Goal: Information Seeking & Learning: Learn about a topic

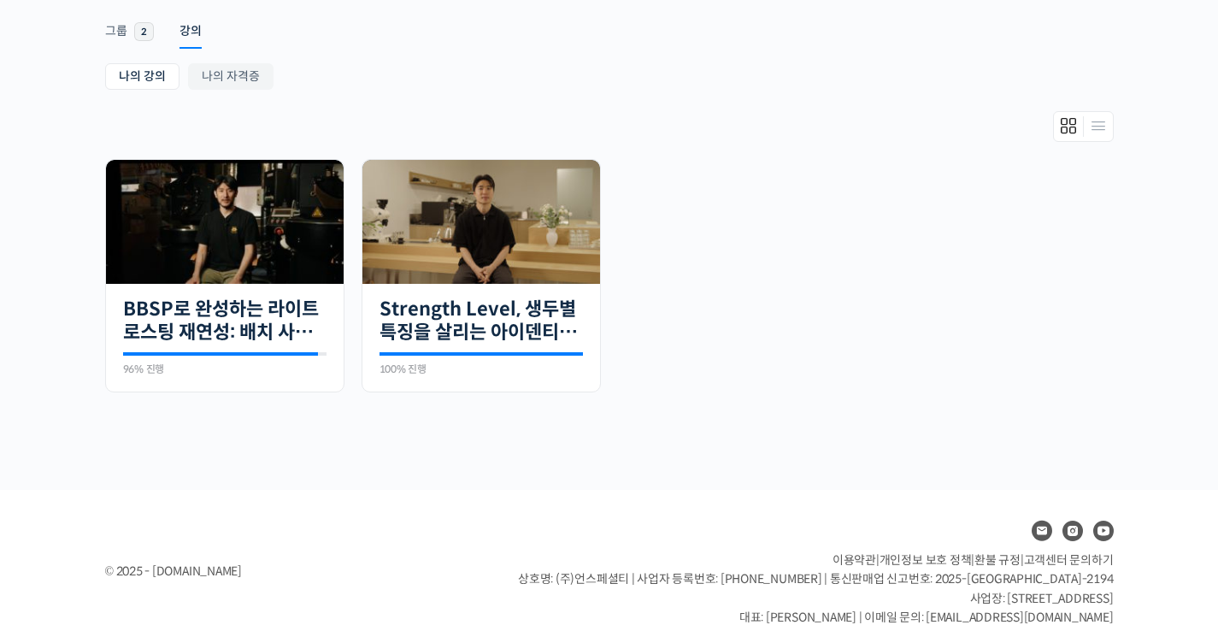
scroll to position [306, 0]
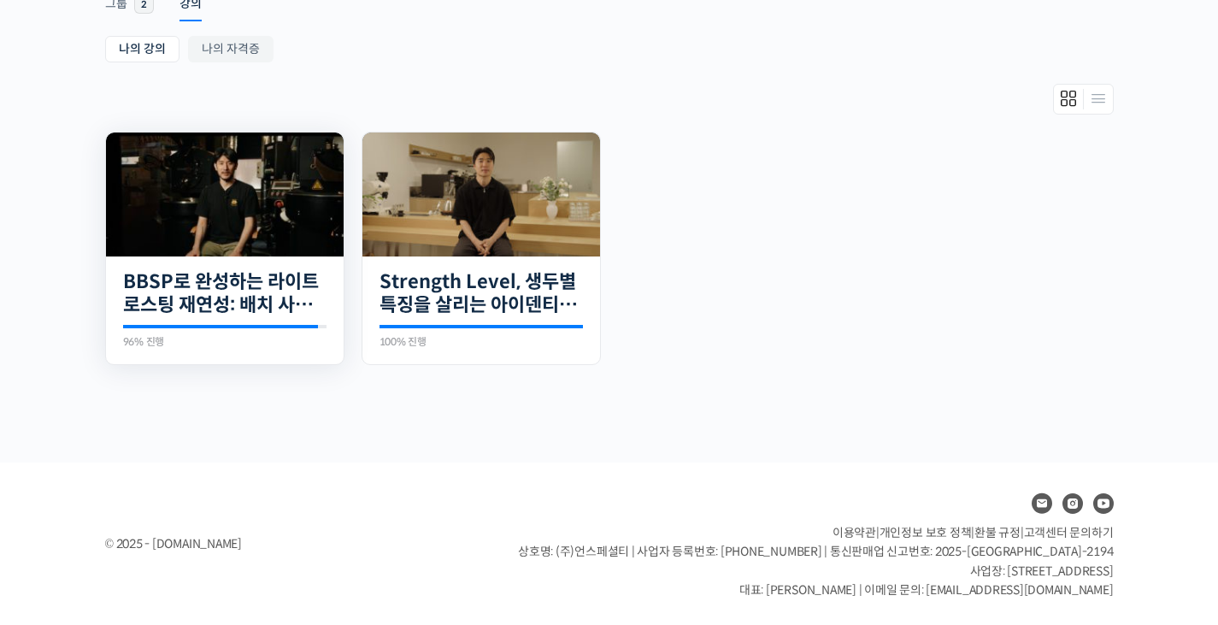
click at [185, 248] on img at bounding box center [225, 195] width 238 height 124
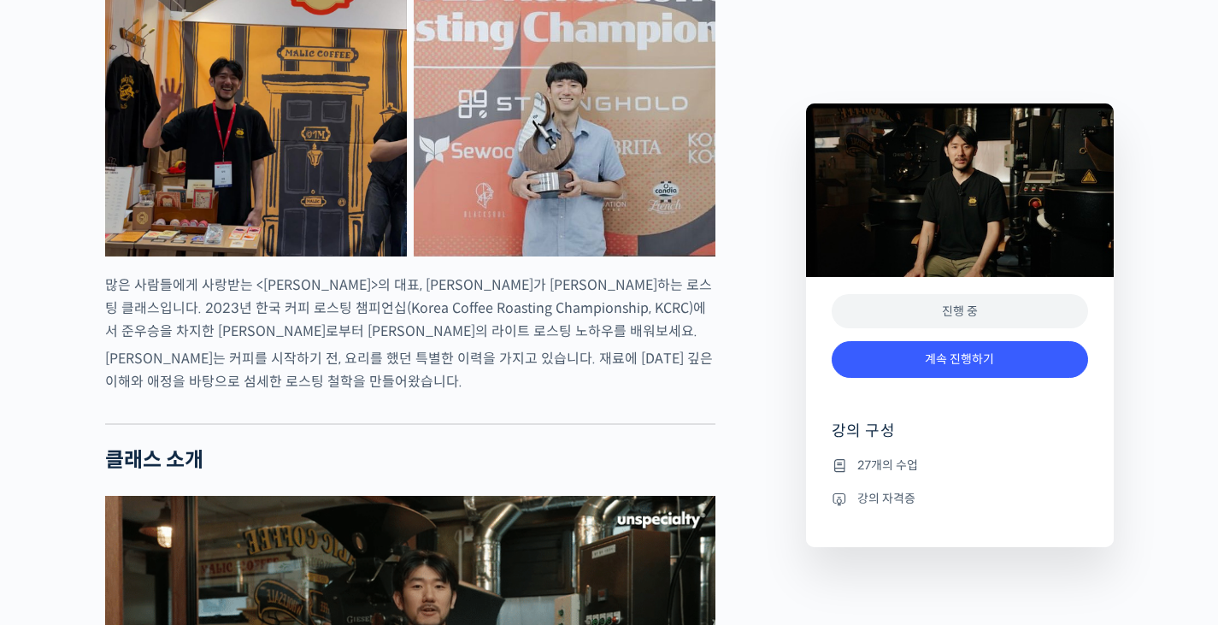
scroll to position [855, 0]
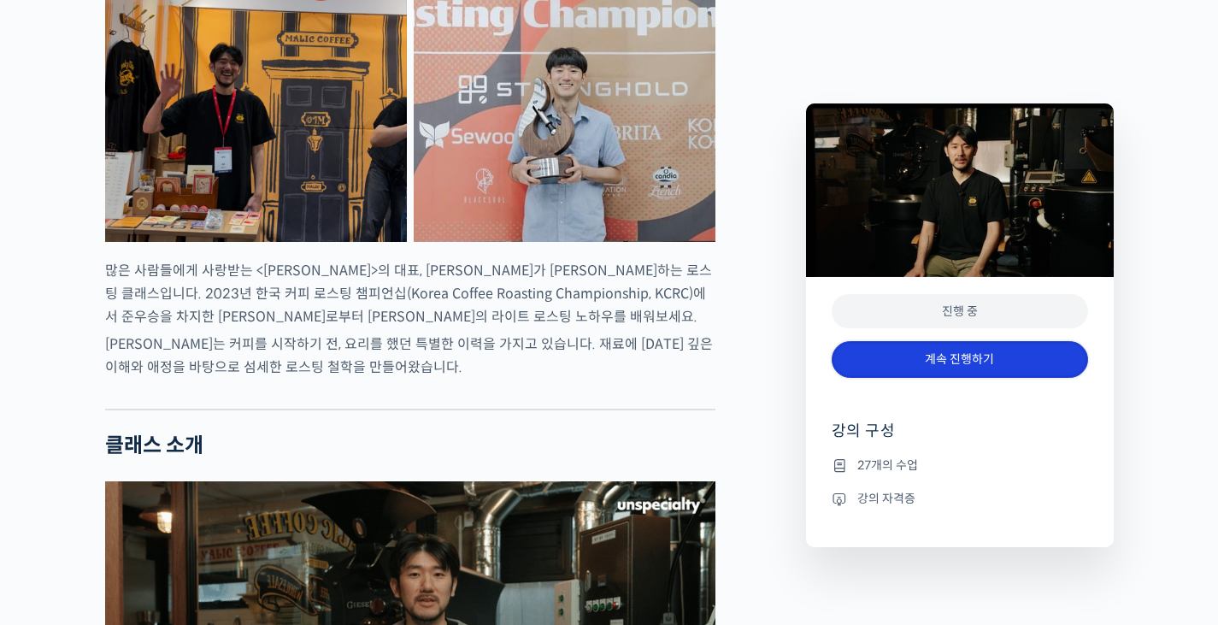
click at [975, 357] on link "계속 진행하기" at bounding box center [960, 359] width 256 height 37
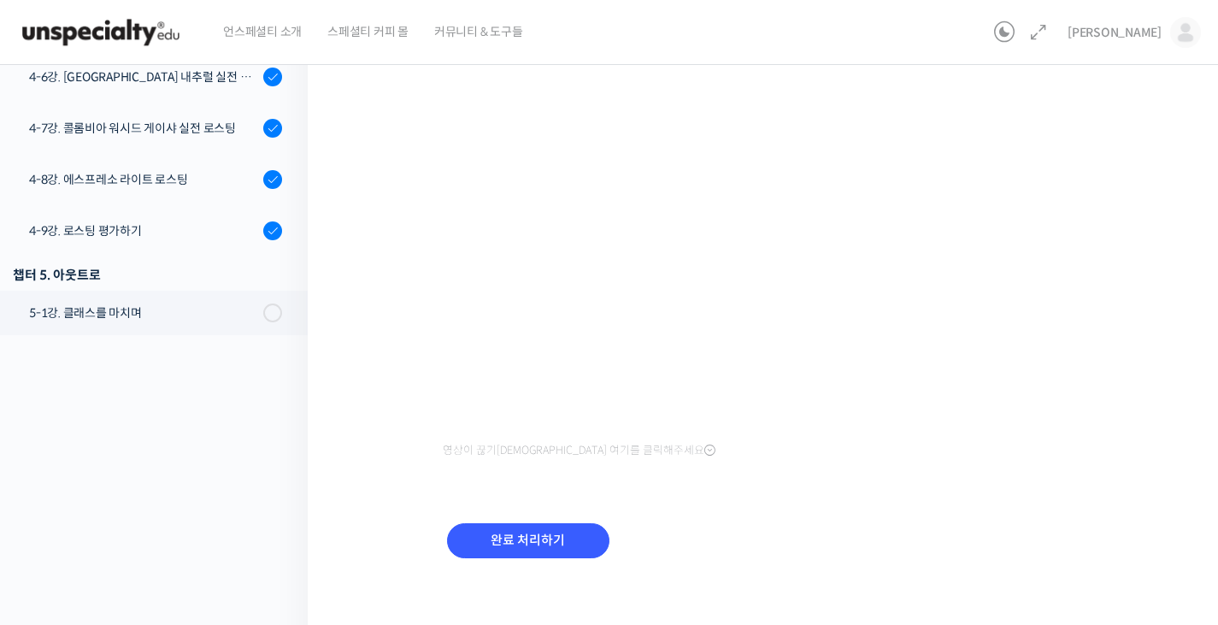
scroll to position [275, 0]
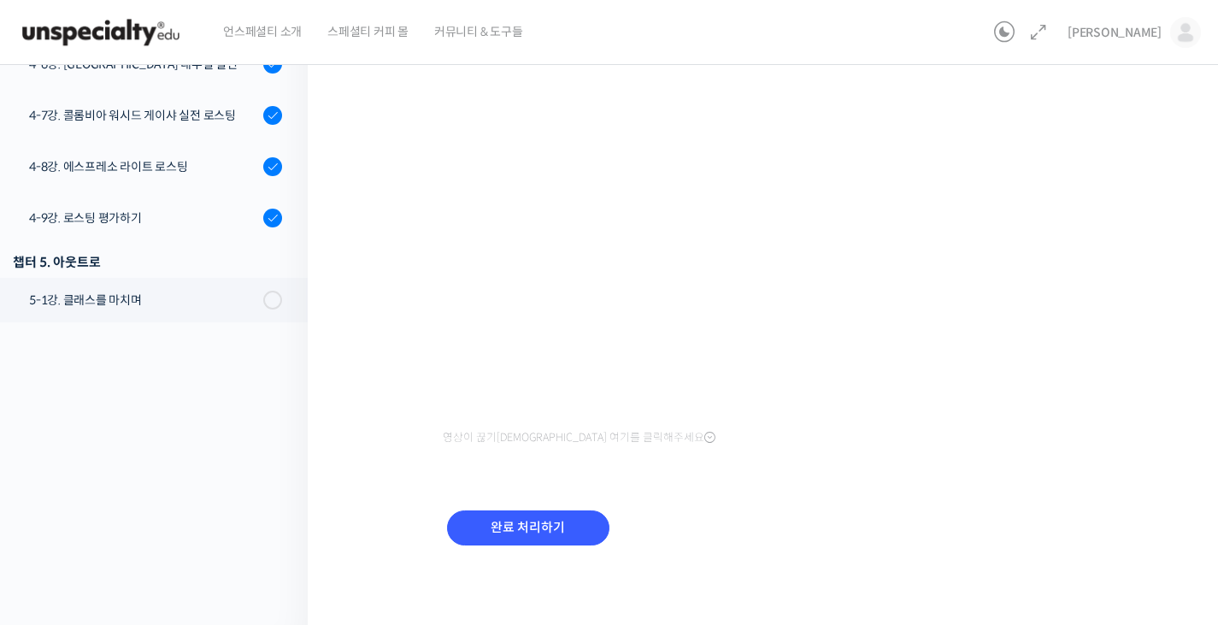
click at [929, 528] on div "완료 처리하기" at bounding box center [768, 541] width 650 height 98
click at [926, 519] on div "완료 처리하기" at bounding box center [768, 541] width 650 height 98
click at [899, 520] on div "완료 처리하기" at bounding box center [768, 541] width 650 height 98
click at [916, 511] on div "완료 처리하기" at bounding box center [768, 541] width 650 height 98
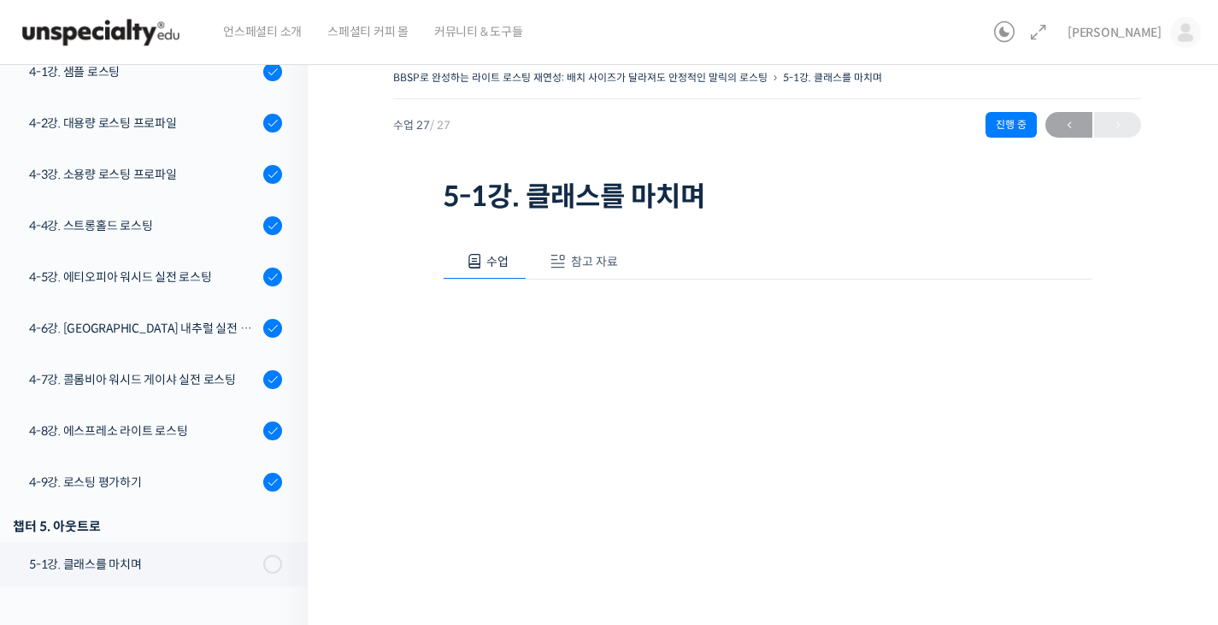
scroll to position [0, 0]
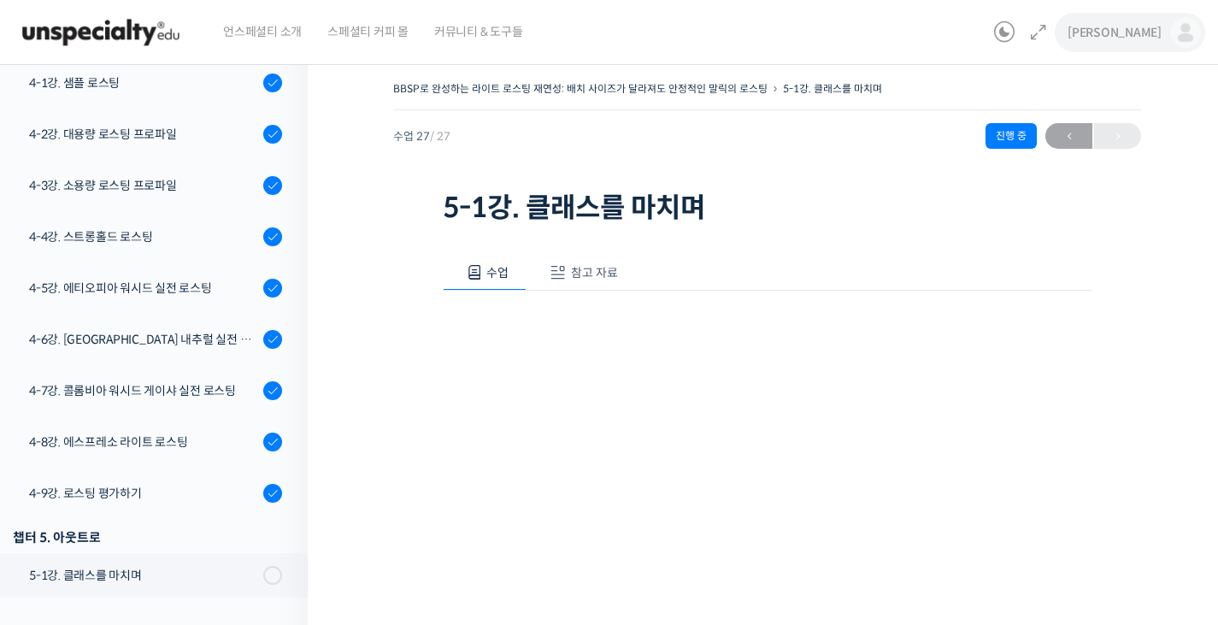
click at [1188, 23] on img at bounding box center [1185, 32] width 31 height 31
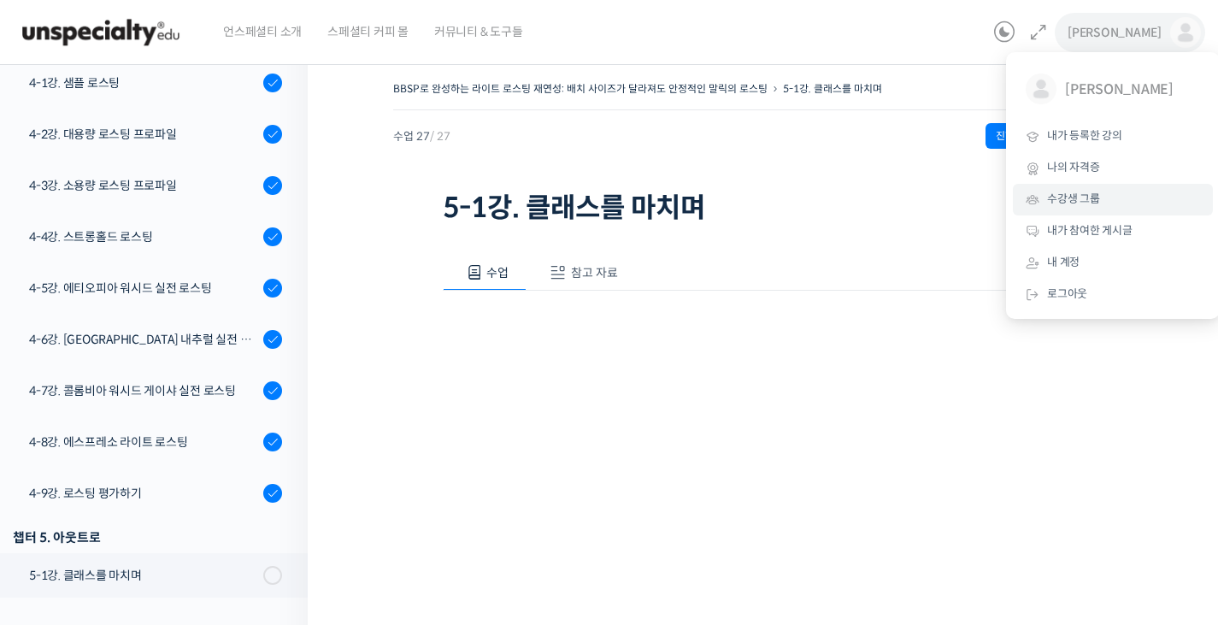
click at [1094, 201] on span "수강생 그룹" at bounding box center [1073, 199] width 53 height 15
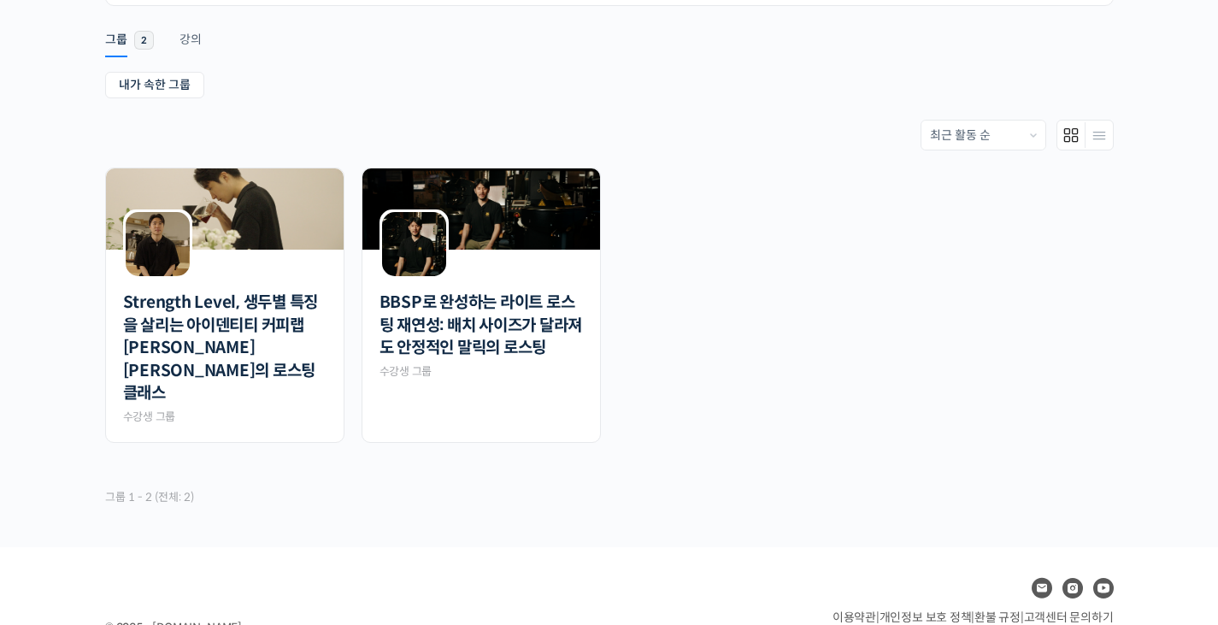
scroll to position [285, 0]
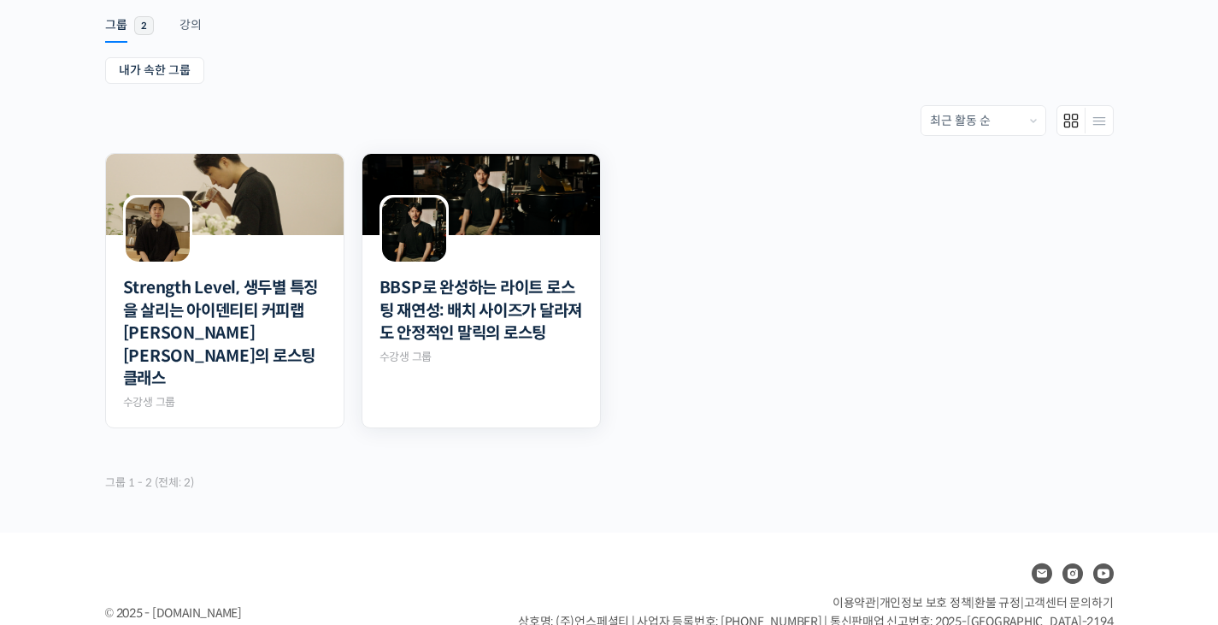
click at [486, 240] on div at bounding box center [482, 249] width 238 height 29
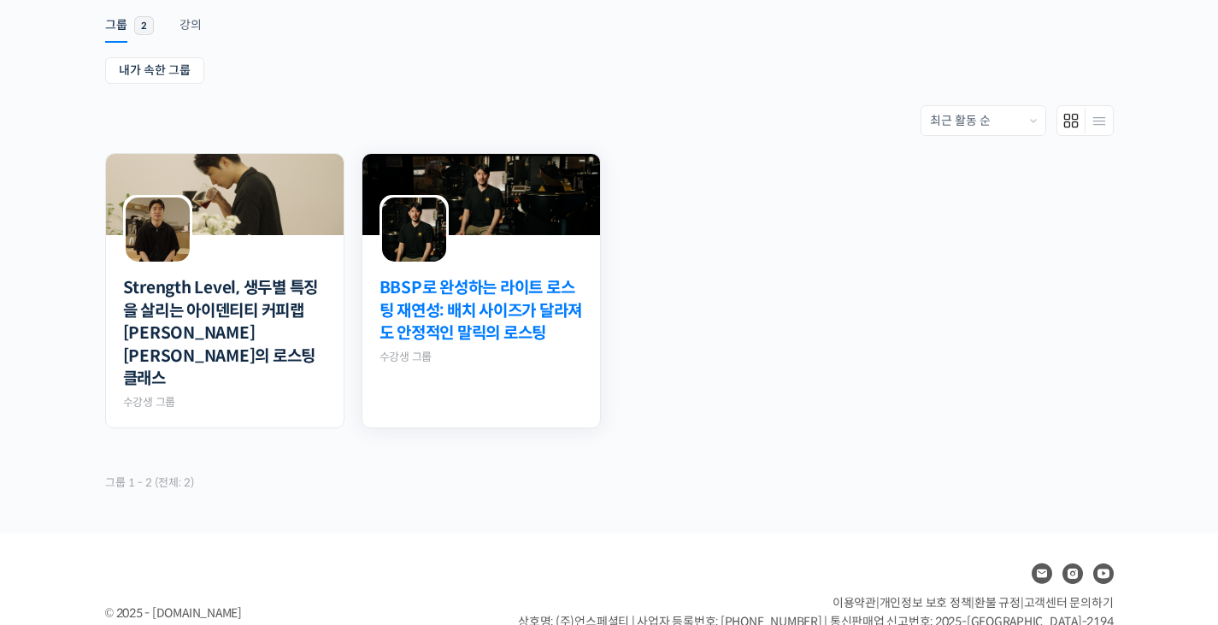
click at [492, 280] on link "BBSP로 완성하는 라이트 로스팅 재연성: 배치 사이즈가 달라져도 안정적인 말릭의 로스팅" at bounding box center [481, 311] width 203 height 68
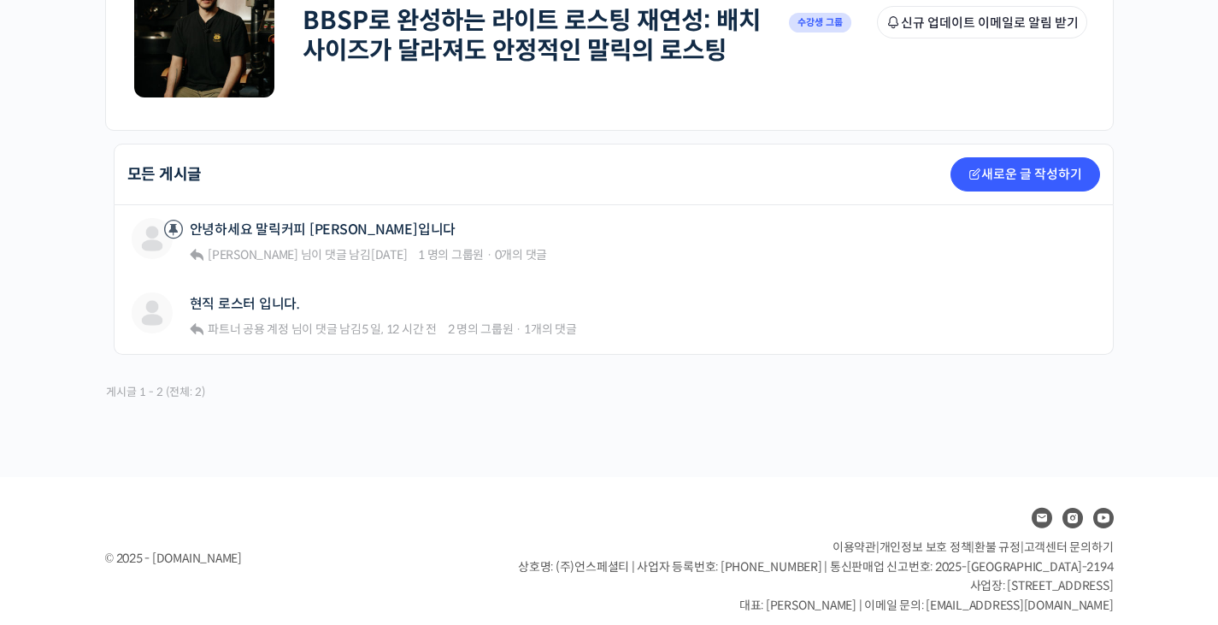
scroll to position [285, 0]
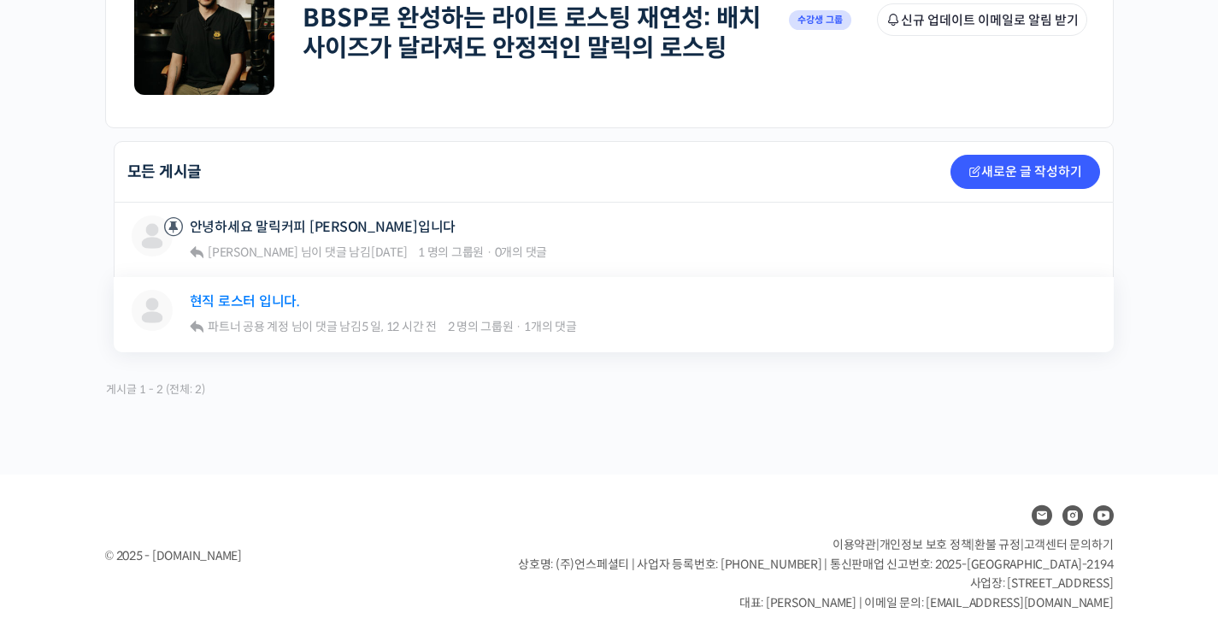
click at [255, 302] on link "현직 로스터 입니다." at bounding box center [245, 301] width 110 height 16
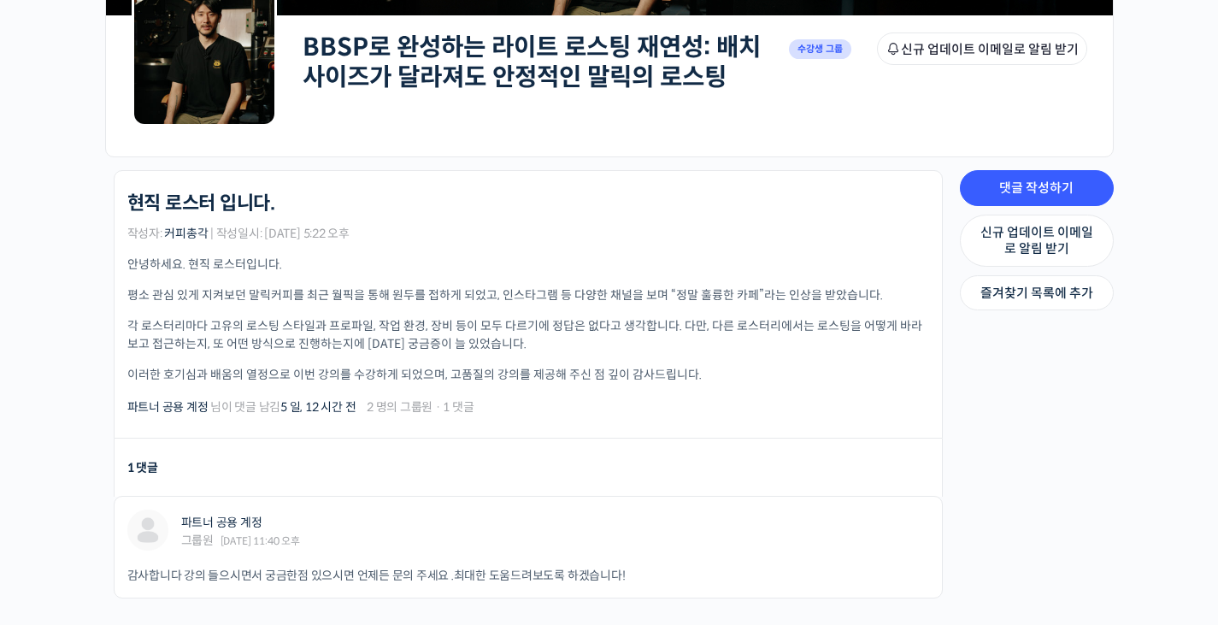
scroll to position [285, 0]
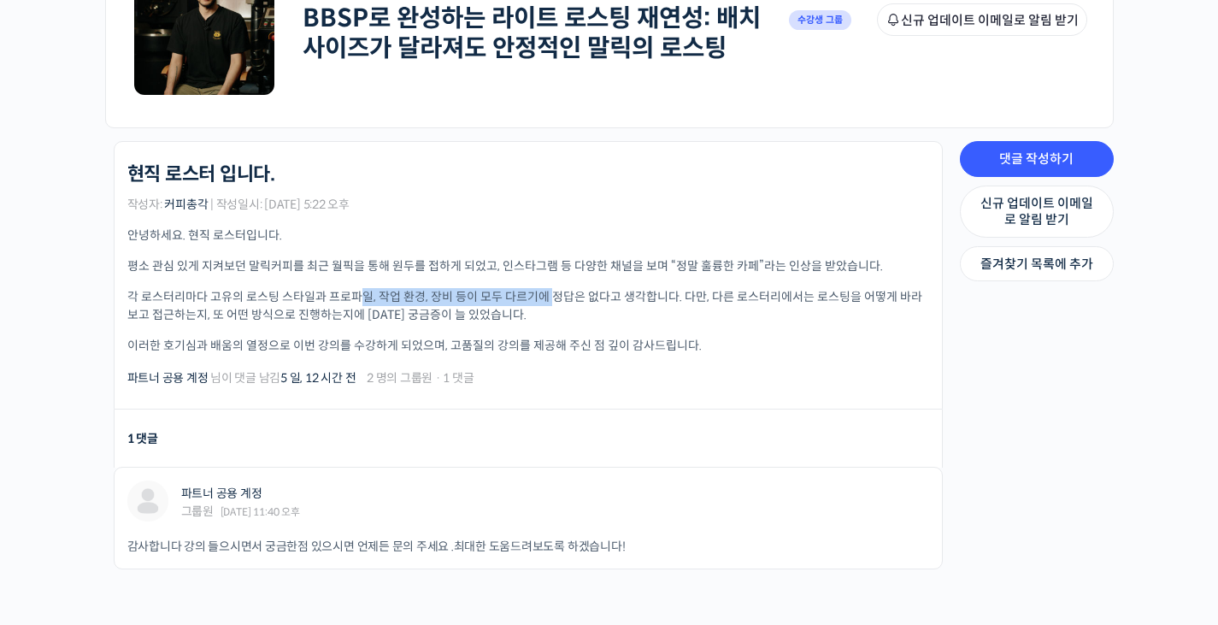
drag, startPoint x: 418, startPoint y: 298, endPoint x: 598, endPoint y: 298, distance: 180.4
click at [584, 298] on p "각 로스터리마다 고유의 로스팅 스타일과 프로파일, 작업 환경, 장비 등이 모두 다르기에 정답은 없다고 생각합니다. 다만, 다른 로스터리에서는 …" at bounding box center [528, 306] width 802 height 36
click at [634, 320] on p "각 로스터리마다 고유의 로스팅 스타일과 프로파일, 작업 환경, 장비 등이 모두 다르기에 정답은 없다고 생각합니다. 다만, 다른 로스터리에서는 …" at bounding box center [528, 306] width 802 height 36
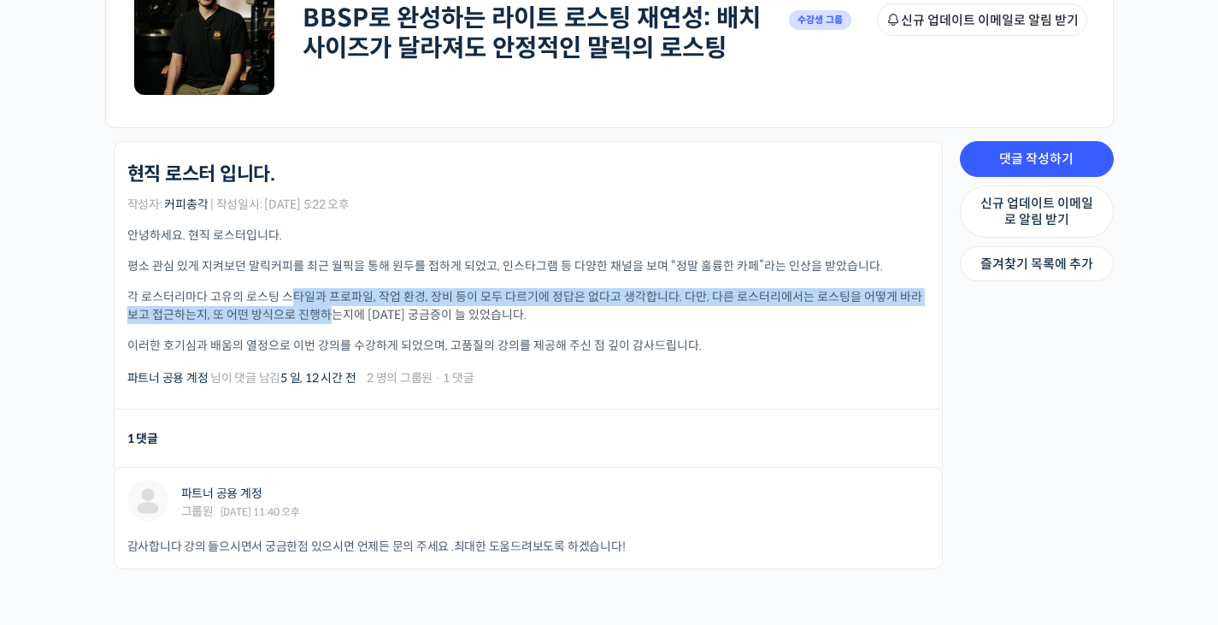
drag, startPoint x: 294, startPoint y: 299, endPoint x: 476, endPoint y: 327, distance: 184.3
click at [375, 325] on div "안녕하세요. 현직 로스터입니다. 평소 관심 있게 지켜보던 말릭커피를 최근 월픽을 통해 원두를 접하게 되었고, 인스타그램 등 다양한 채널을 보며…" at bounding box center [528, 291] width 802 height 128
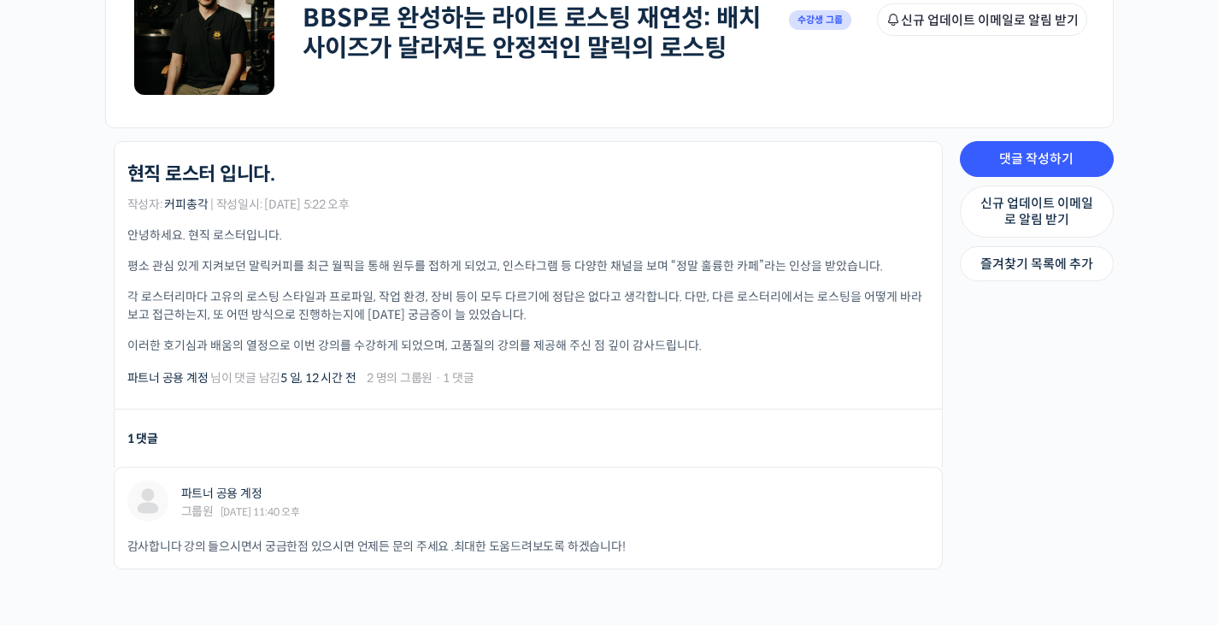
click at [524, 333] on div "안녕하세요. 현직 로스터입니다. 평소 관심 있게 지켜보던 말릭커피를 최근 월픽을 통해 원두를 접하게 되었고, 인스타그램 등 다양한 채널을 보며…" at bounding box center [528, 291] width 802 height 128
drag, startPoint x: 588, startPoint y: 350, endPoint x: 812, endPoint y: 382, distance: 226.3
click at [651, 356] on div "BBSP로 완성하는 라이트 로스팅 재연성: 배치 사이즈가 달라져도 안정적인 말릭의 로스팅 현직 로스터 입니다. 작성자: 커피총각 | 작성일시:…" at bounding box center [528, 275] width 802 height 224
click at [814, 385] on div "파트너 공용 계정 님이 댓글 남김 5 일, 12 시간 전 2 명의 그룹원 · 1 댓글" at bounding box center [528, 378] width 802 height 20
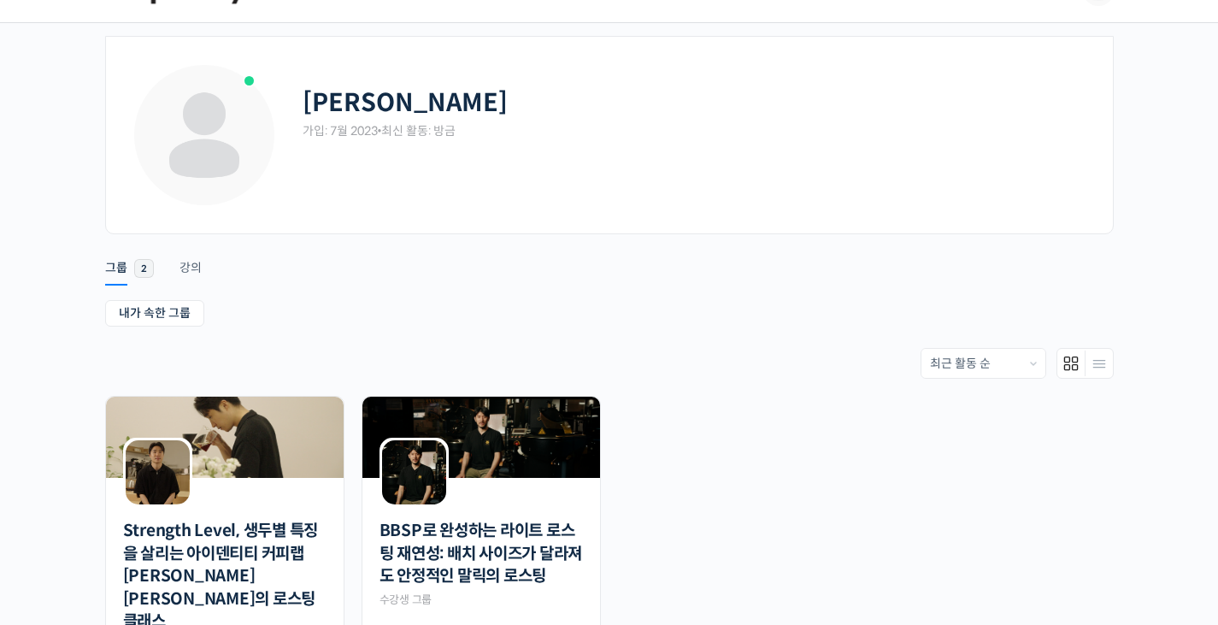
scroll to position [309, 0]
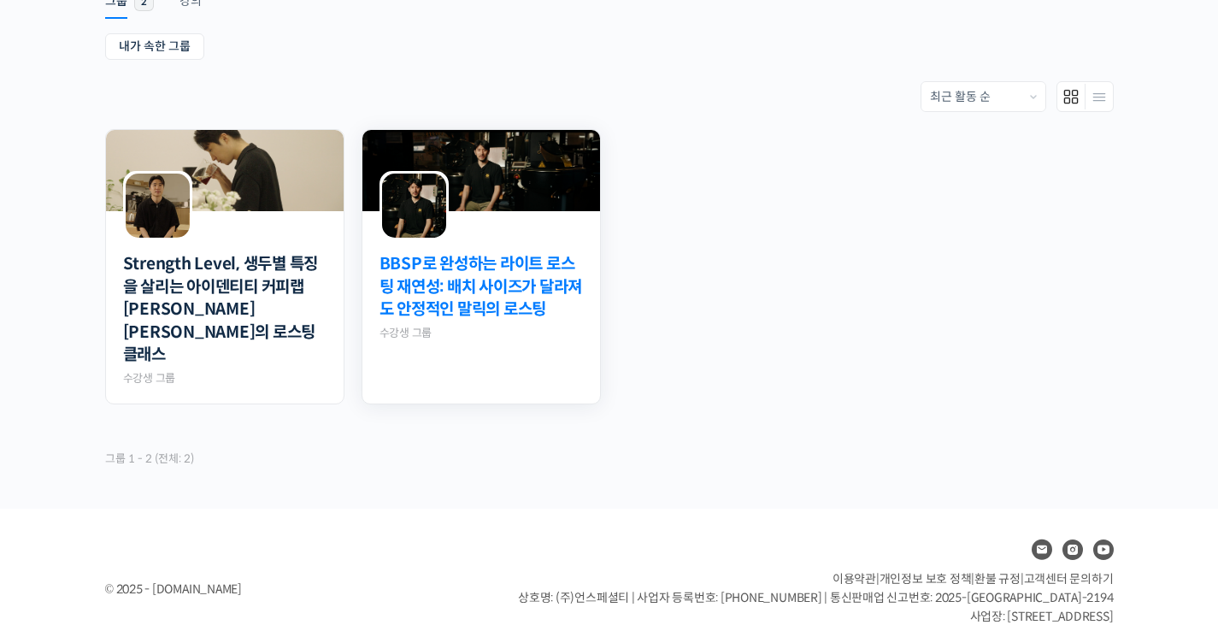
click at [519, 255] on link "BBSP로 완성하는 라이트 로스팅 재연성: 배치 사이즈가 달라져도 안정적인 말릭의 로스팅" at bounding box center [481, 287] width 203 height 68
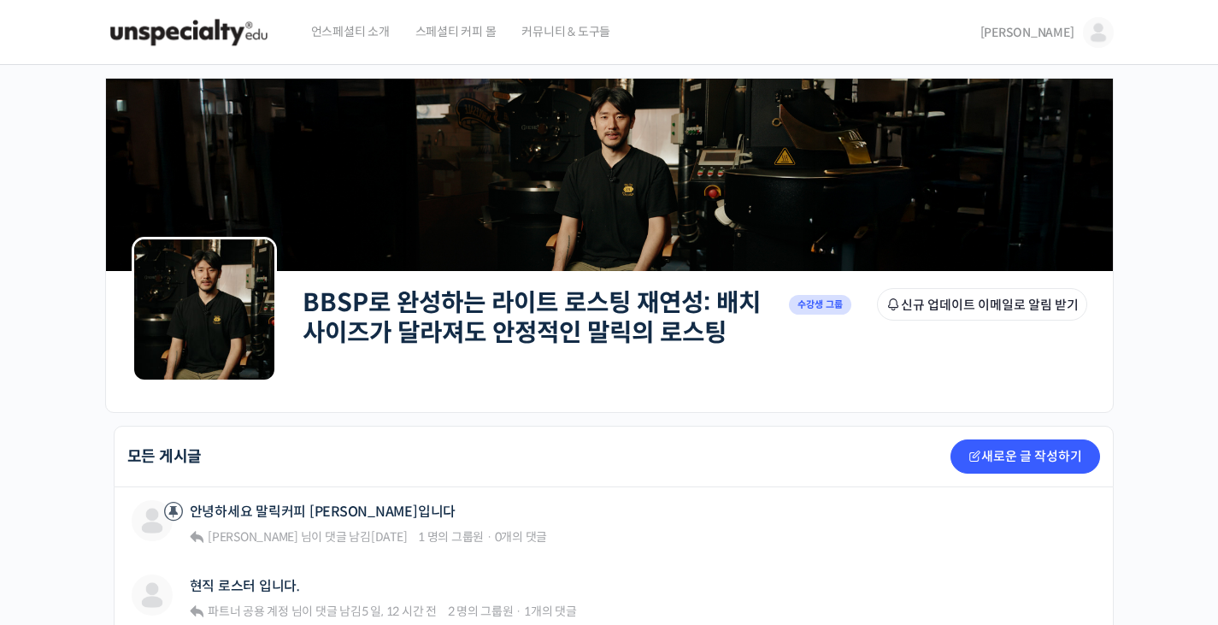
click at [1065, 42] on link "[PERSON_NAME]" at bounding box center [1047, 32] width 133 height 65
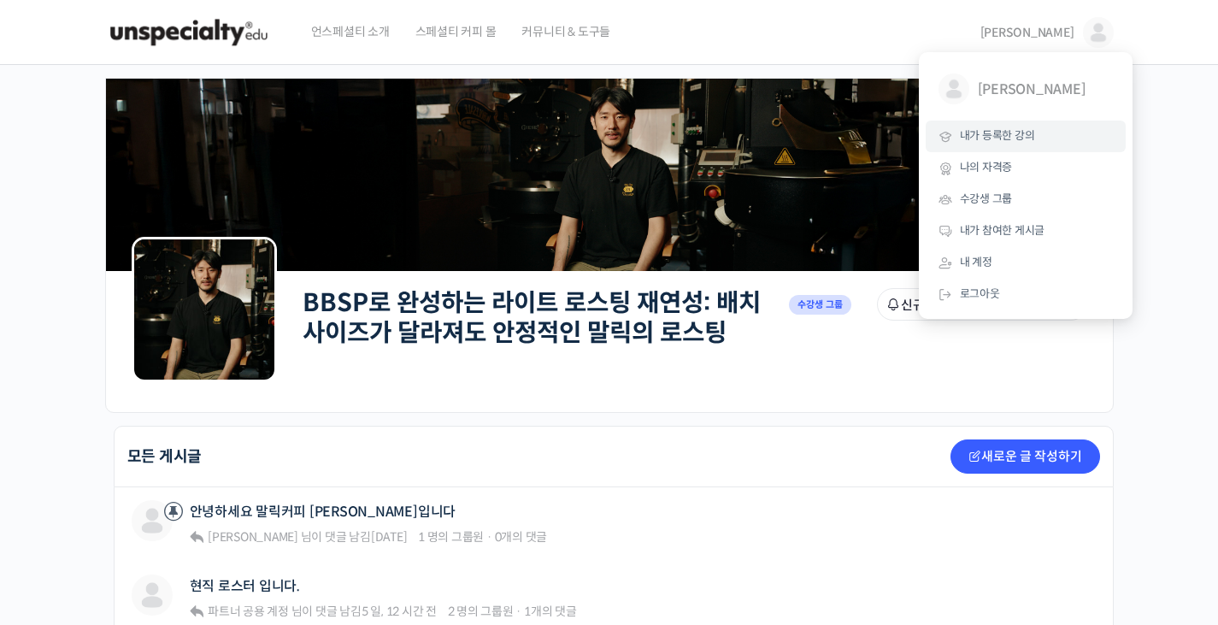
click at [1014, 143] on span "내가 등록한 강의" at bounding box center [997, 135] width 75 height 15
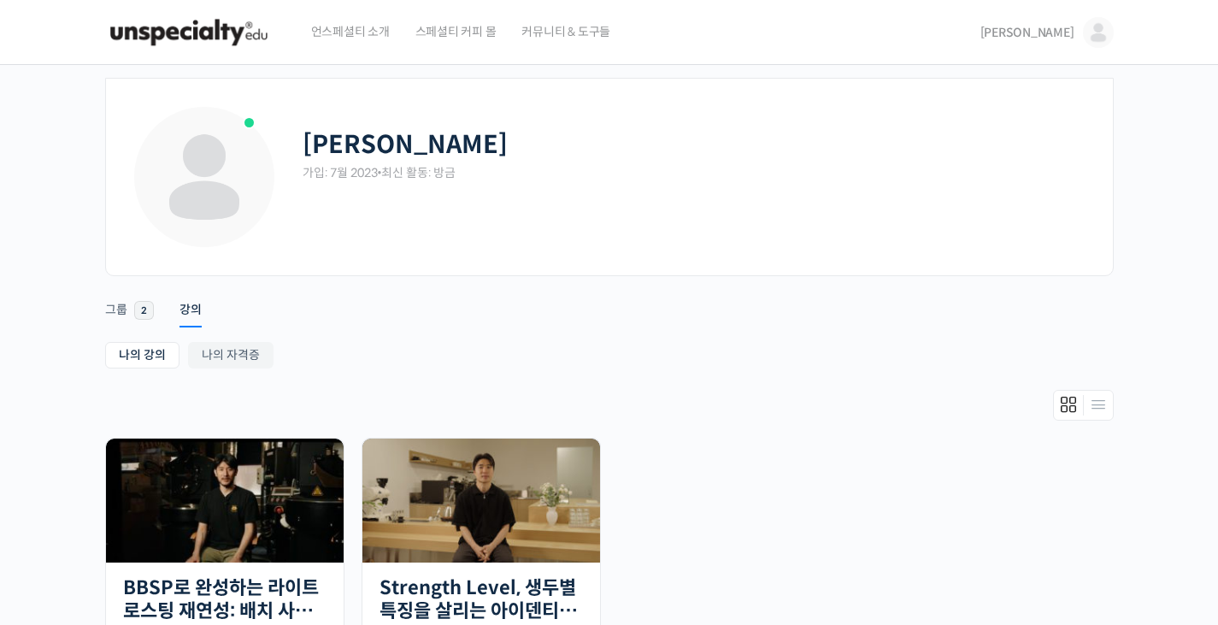
scroll to position [285, 0]
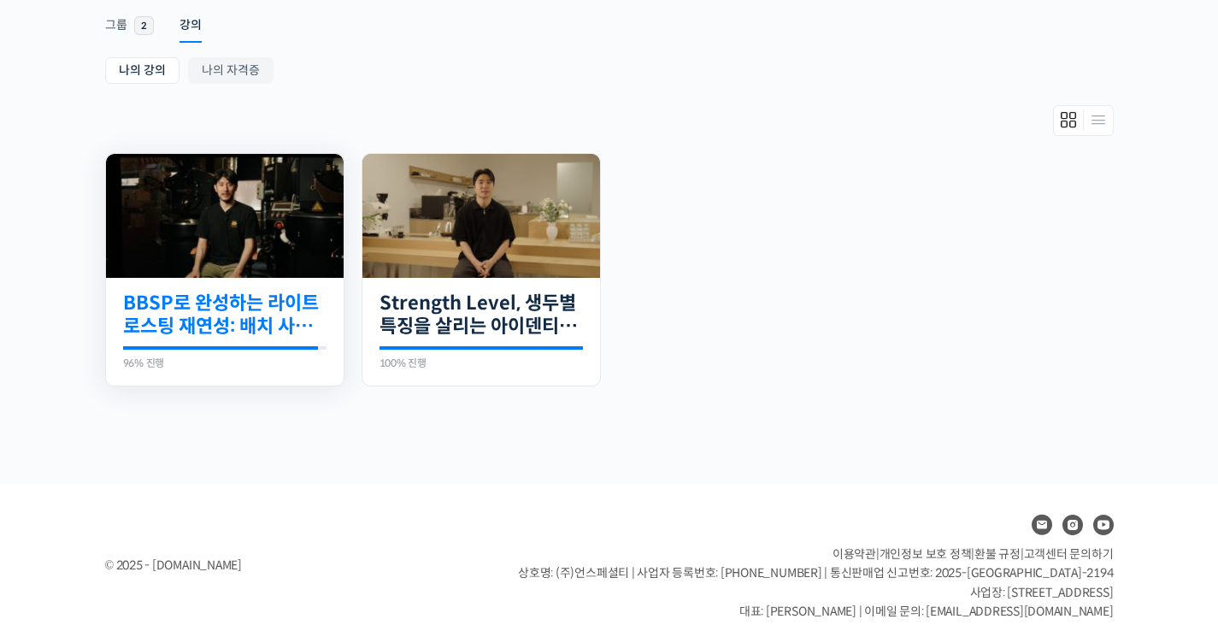
click at [215, 315] on link "BBSP로 완성하는 라이트 로스팅 재연성: 배치 사이즈가 달라져도 안정적인 말릭의 로스팅" at bounding box center [224, 315] width 203 height 47
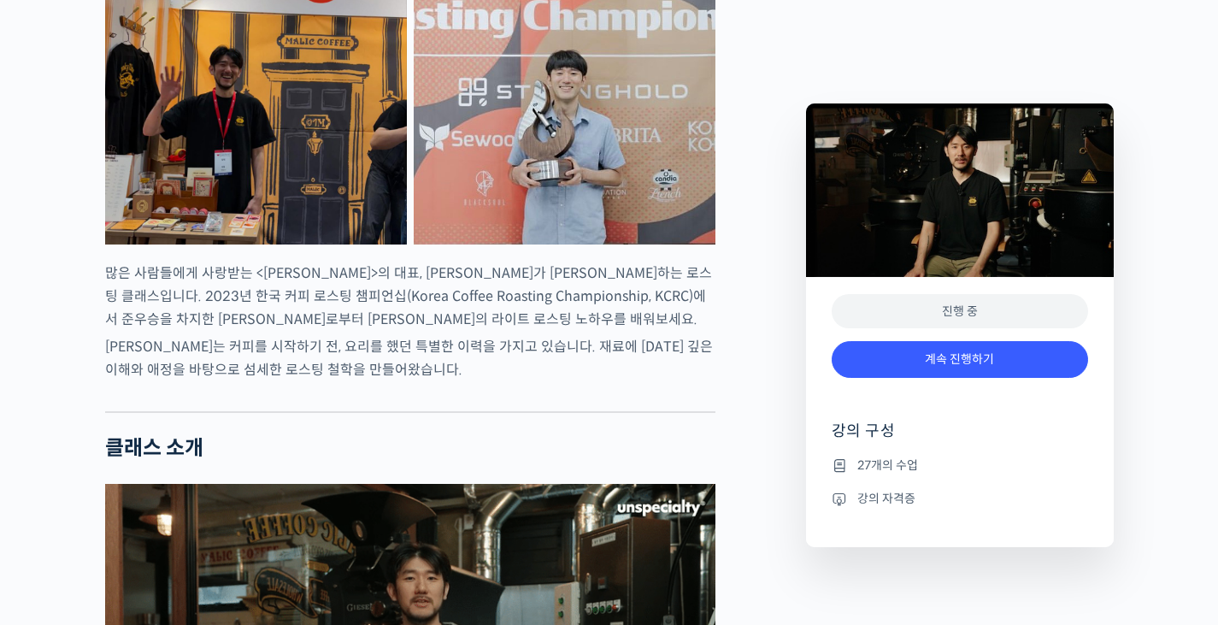
scroll to position [855, 0]
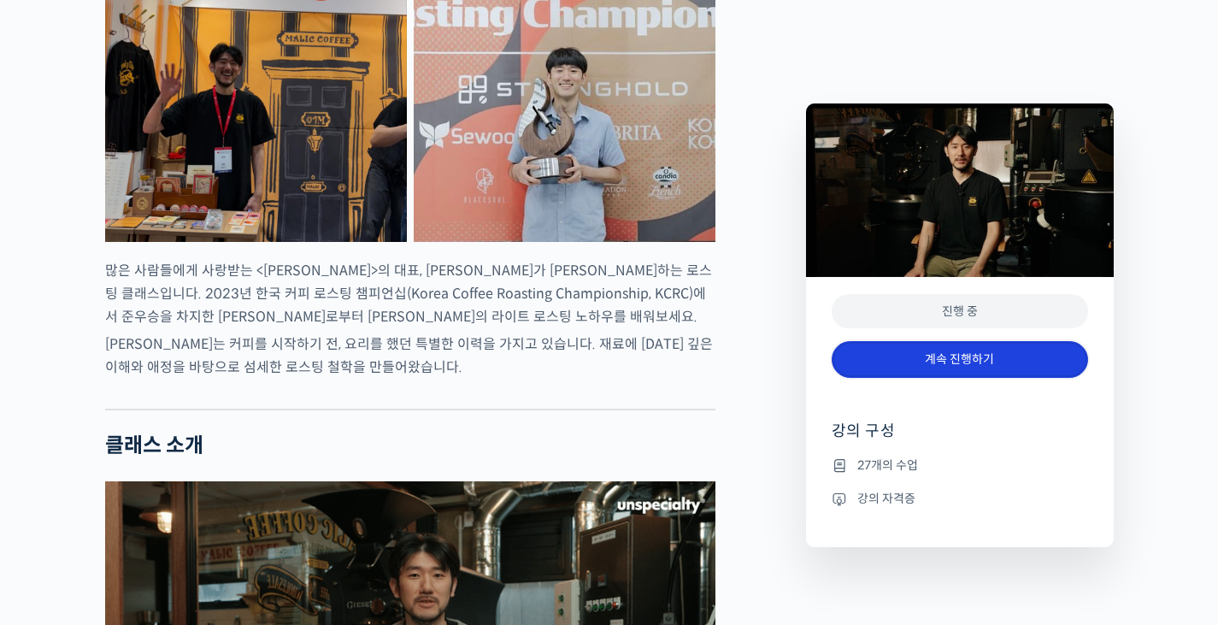
click at [953, 346] on link "계속 진행하기" at bounding box center [960, 359] width 256 height 37
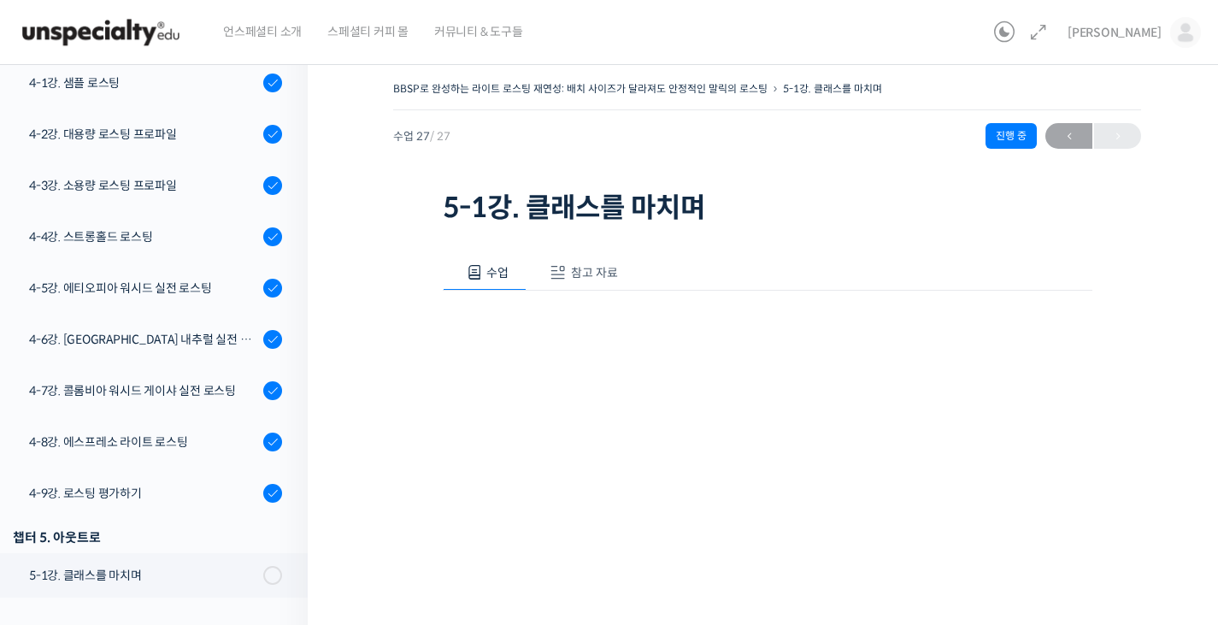
scroll to position [275, 0]
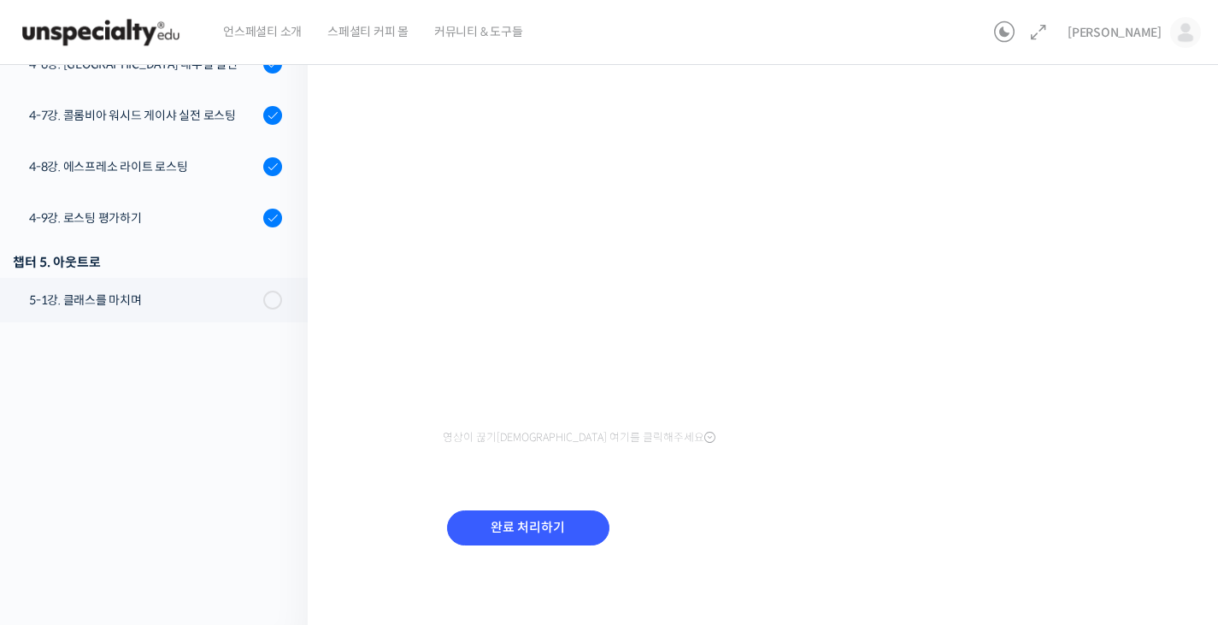
click at [544, 546] on div "완료 처리하기" at bounding box center [528, 541] width 171 height 71
click at [552, 534] on input "완료 처리하기" at bounding box center [528, 527] width 162 height 35
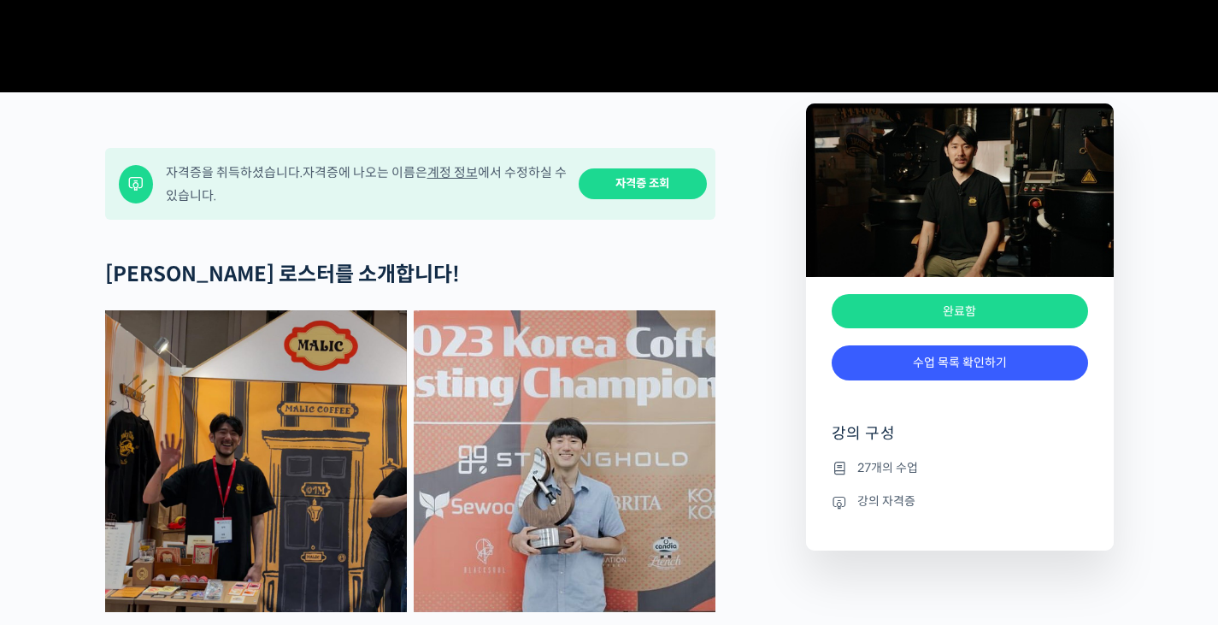
scroll to position [855, 0]
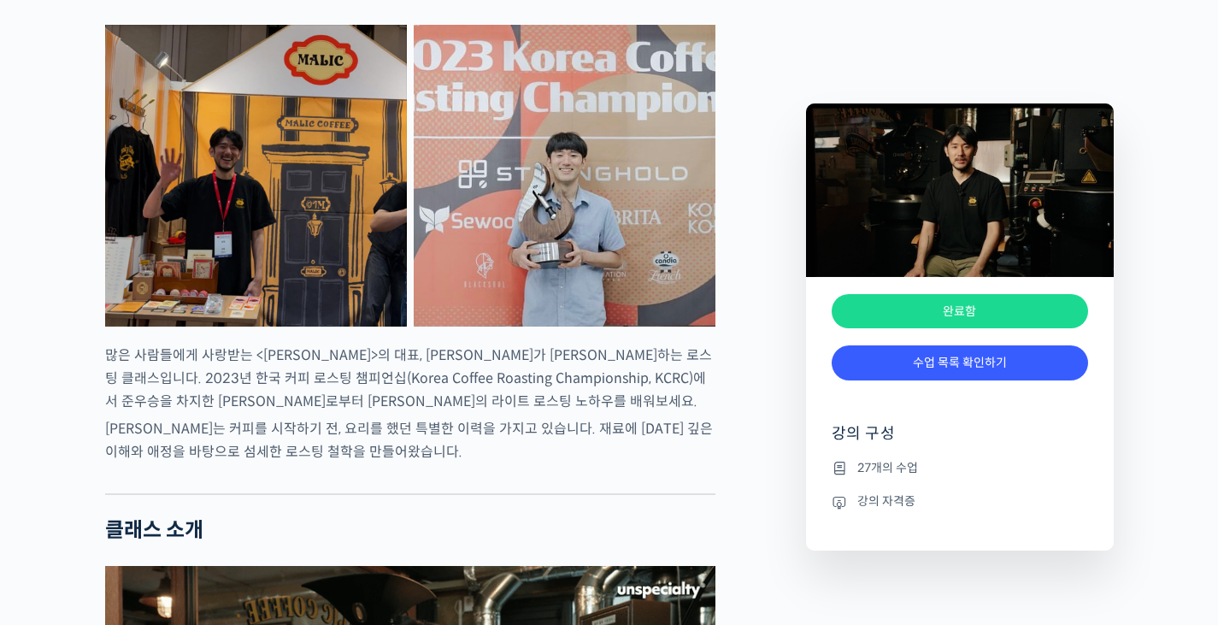
click at [883, 499] on li "강의 자격증" at bounding box center [960, 502] width 256 height 21
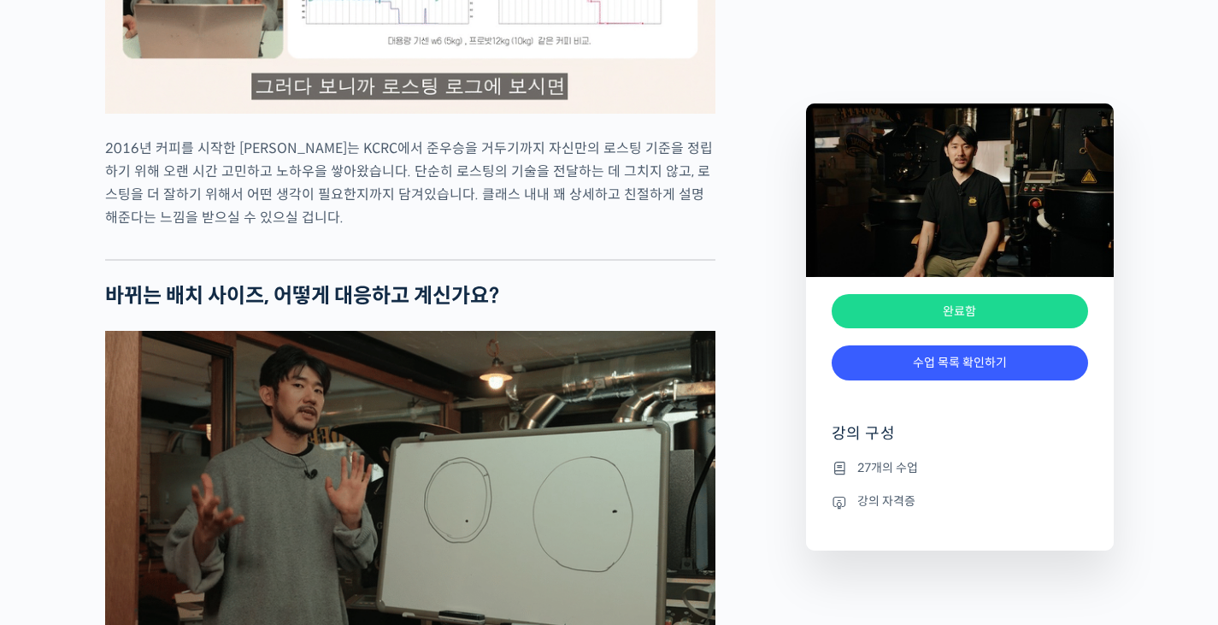
scroll to position [2279, 0]
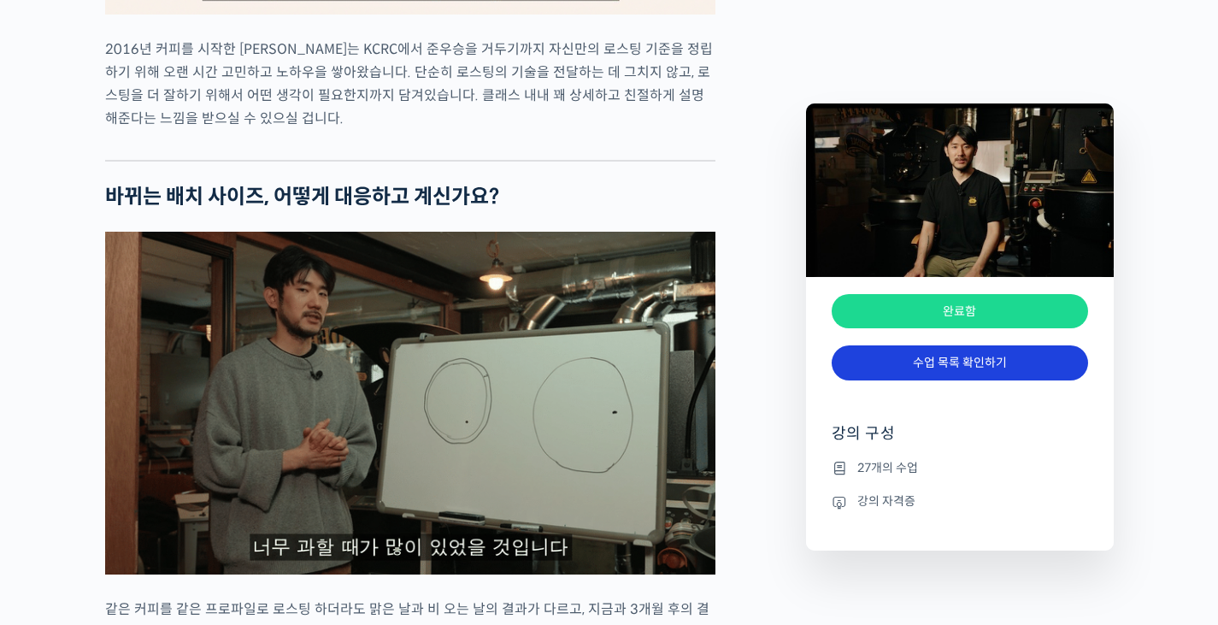
click at [996, 367] on link "수업 목록 확인하기" at bounding box center [960, 362] width 256 height 35
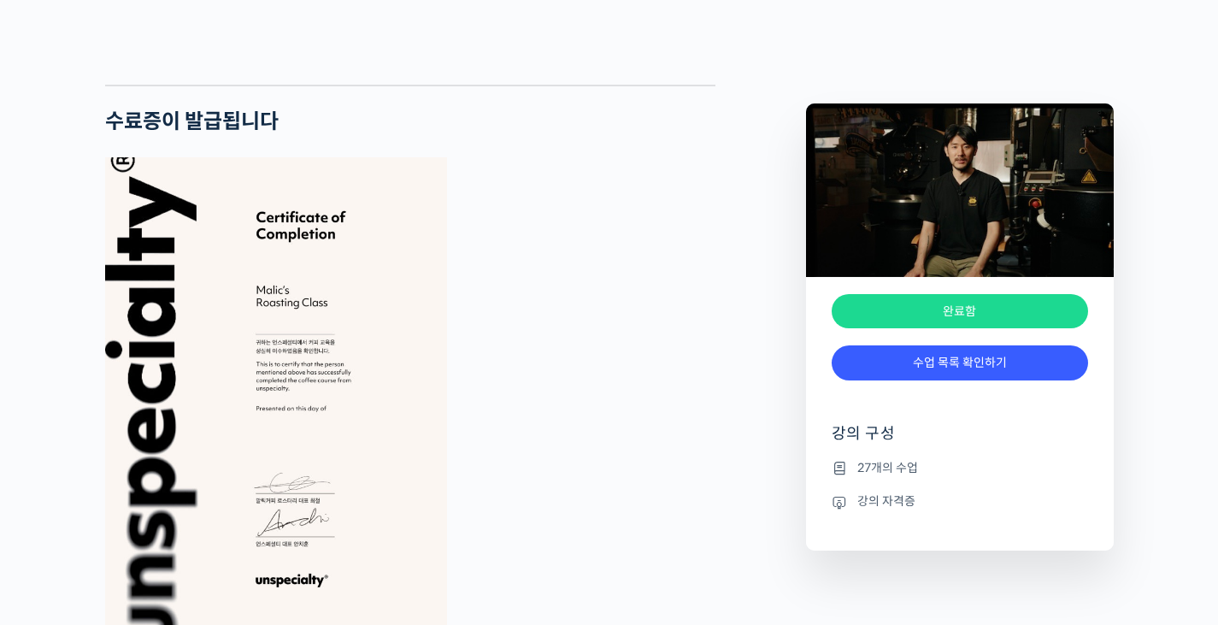
scroll to position [5168, 0]
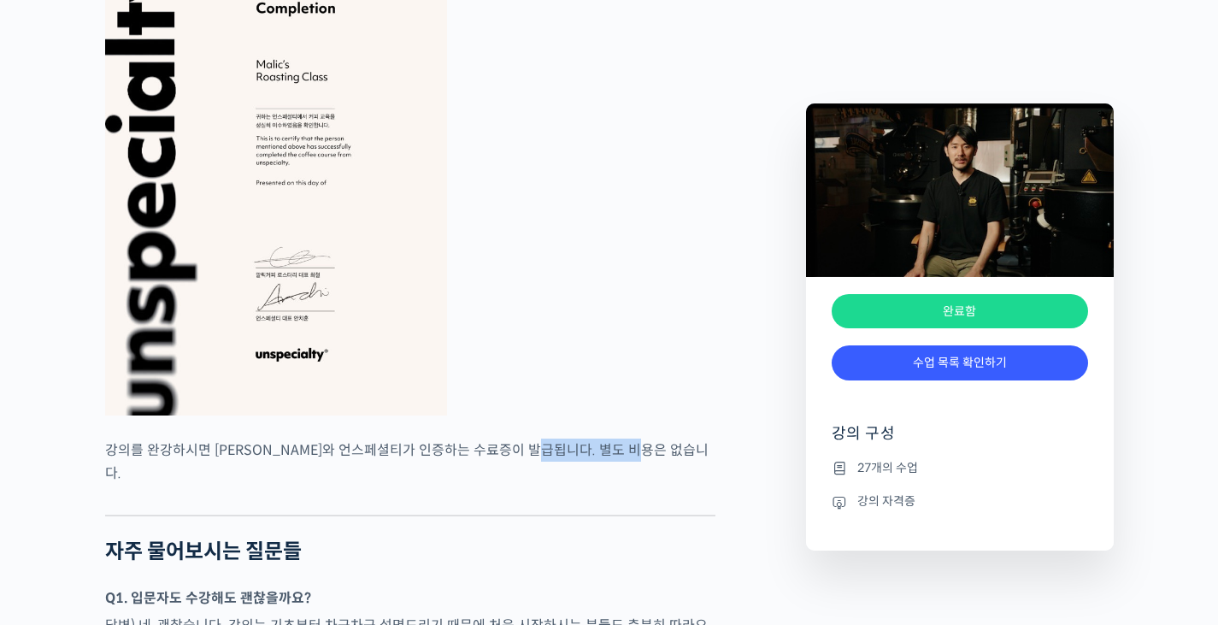
drag, startPoint x: 559, startPoint y: 521, endPoint x: 694, endPoint y: 518, distance: 135.1
click at [671, 485] on p "강의를 완강하시면 [PERSON_NAME]와 언스페셜티가 인증하는 수료증이 발급됩니다. 별도 비용은 없습니다." at bounding box center [410, 462] width 610 height 46
click at [697, 515] on div at bounding box center [410, 502] width 610 height 26
drag, startPoint x: 499, startPoint y: 515, endPoint x: 663, endPoint y: 516, distance: 163.3
click at [556, 485] on p "강의를 완강하시면 [PERSON_NAME]와 언스페셜티가 인증하는 수료증이 발급됩니다. 별도 비용은 없습니다." at bounding box center [410, 462] width 610 height 46
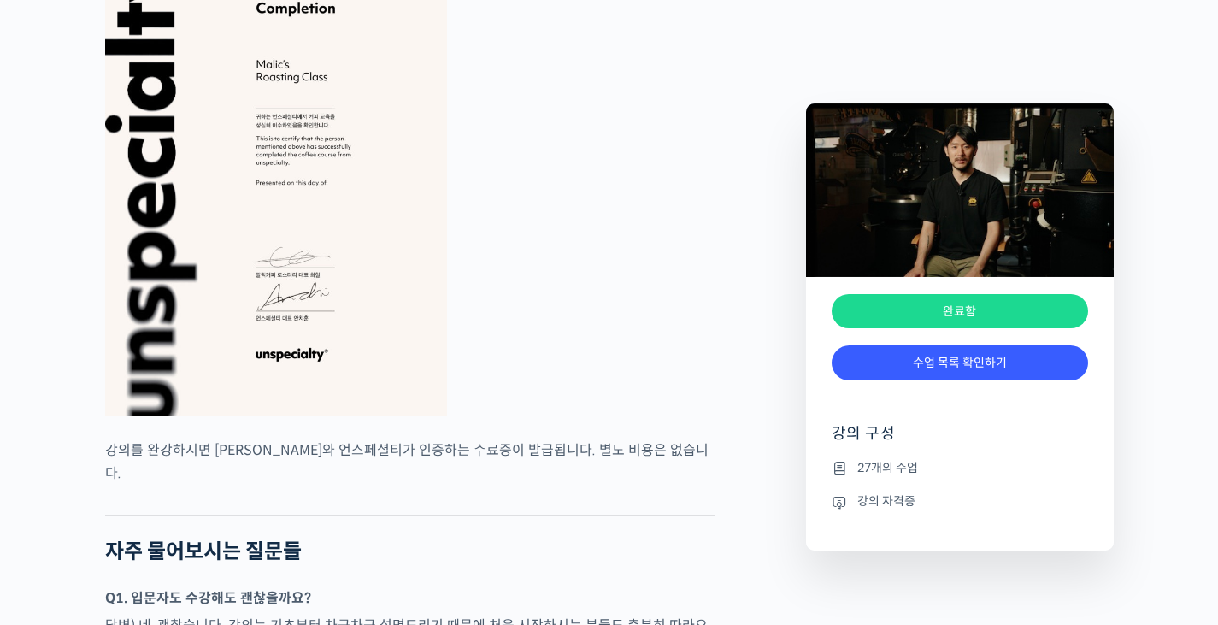
click at [665, 485] on p "강의를 완강하시면 [PERSON_NAME]와 언스페셜티가 인증하는 수료증이 발급됩니다. 별도 비용은 없습니다." at bounding box center [410, 462] width 610 height 46
drag, startPoint x: 390, startPoint y: 499, endPoint x: 805, endPoint y: 496, distance: 415.5
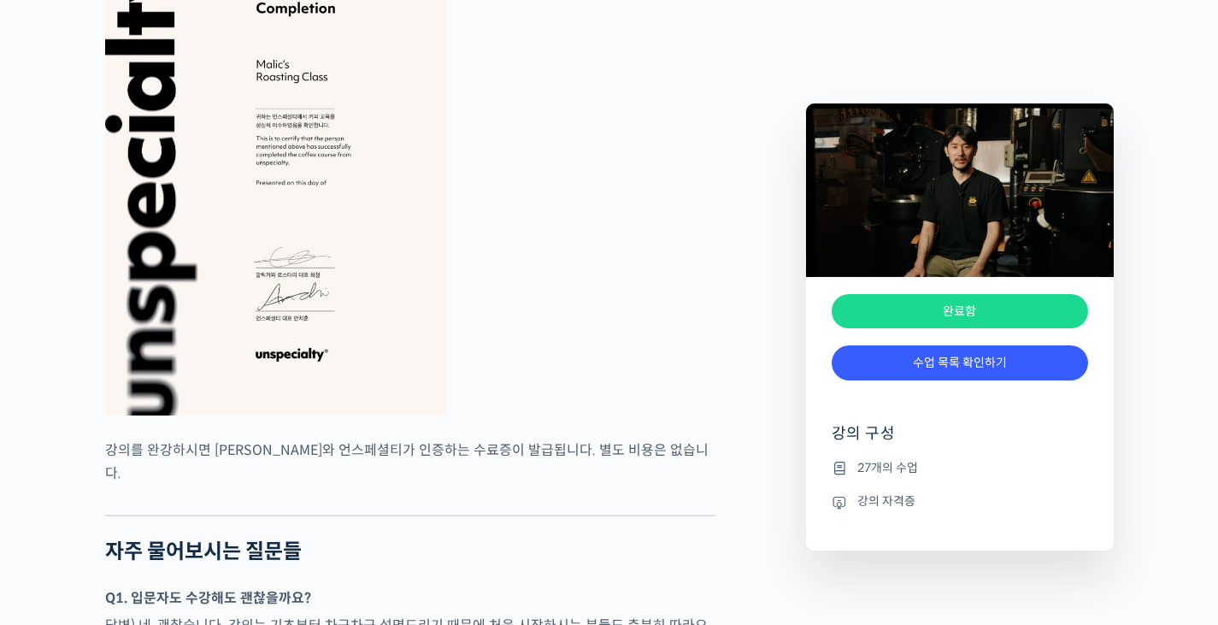
click at [968, 308] on div "완료함" at bounding box center [960, 311] width 256 height 35
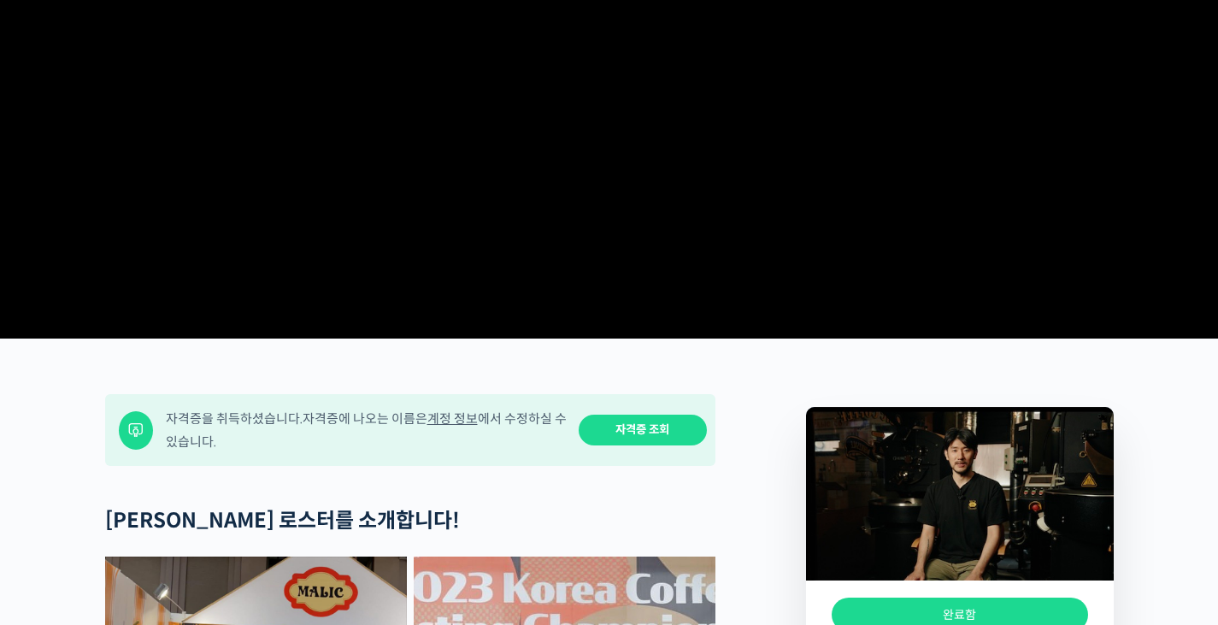
scroll to position [608, 0]
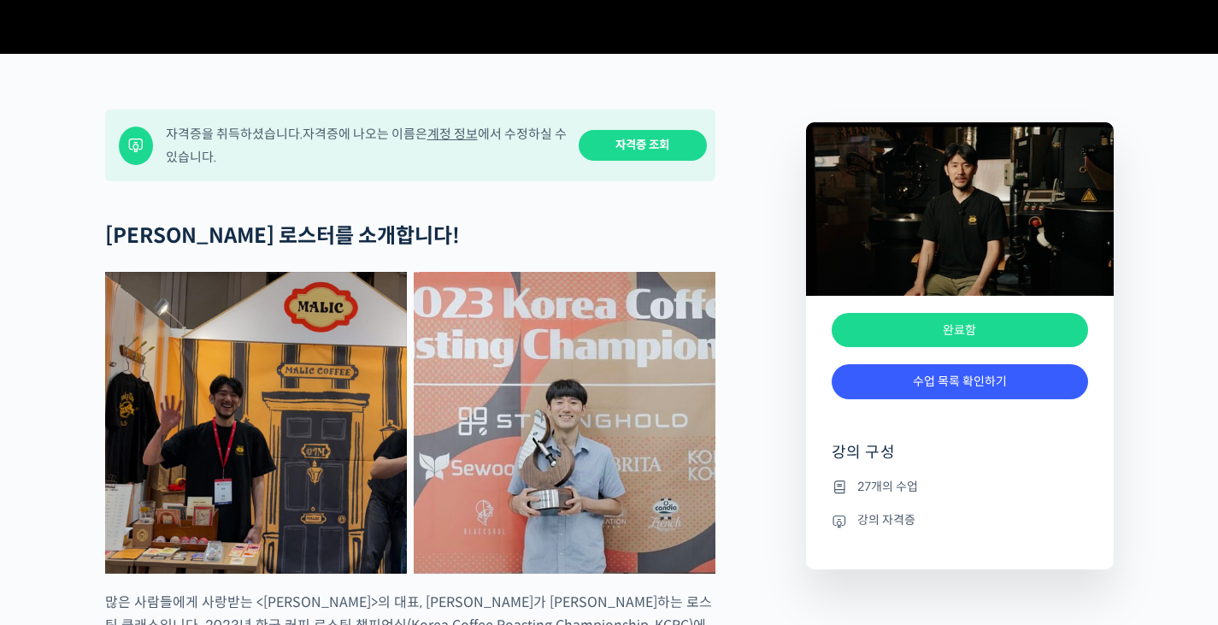
click at [630, 162] on link "자격증 조회" at bounding box center [643, 146] width 128 height 32
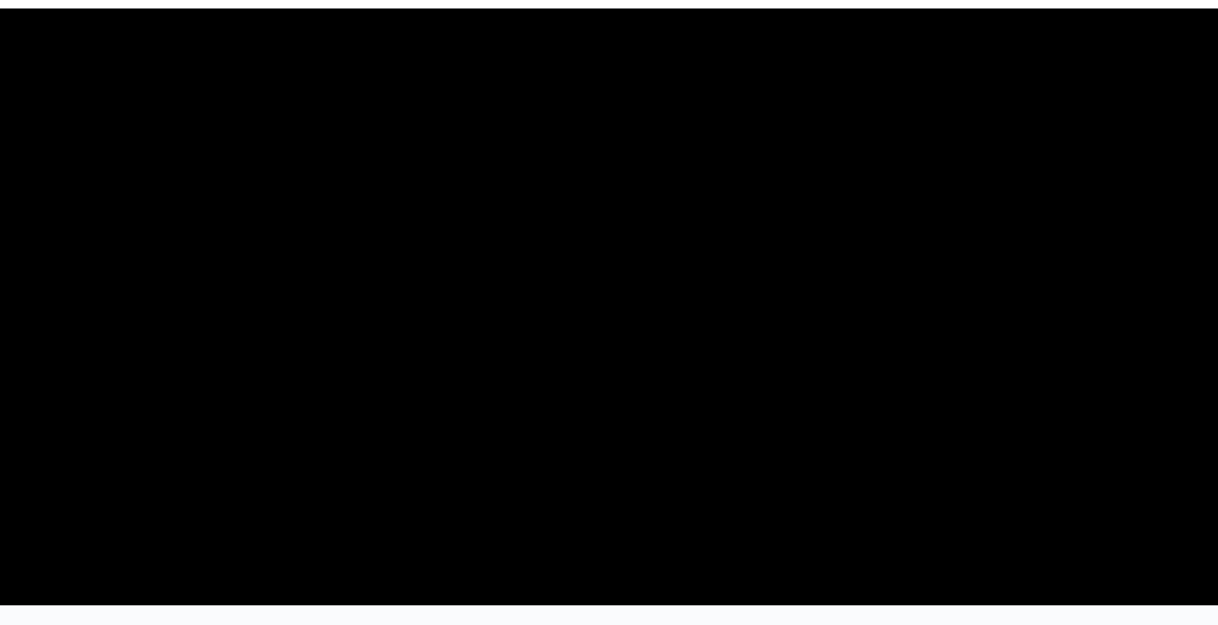
scroll to position [0, 0]
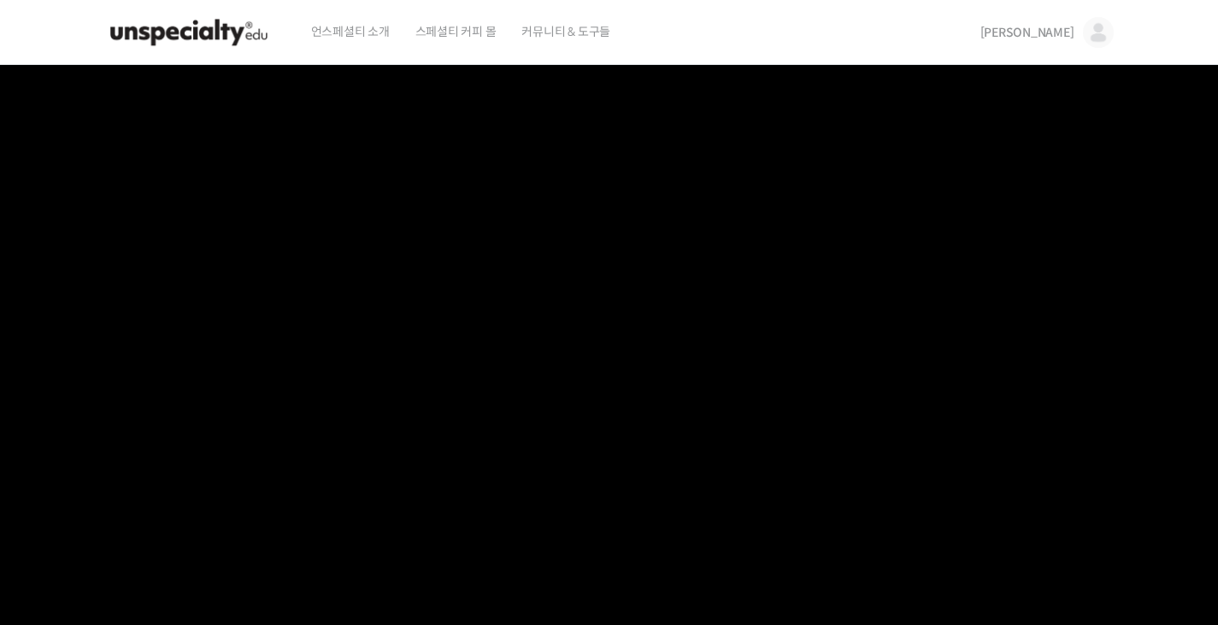
click at [1084, 25] on link "[PERSON_NAME]" at bounding box center [1047, 32] width 133 height 65
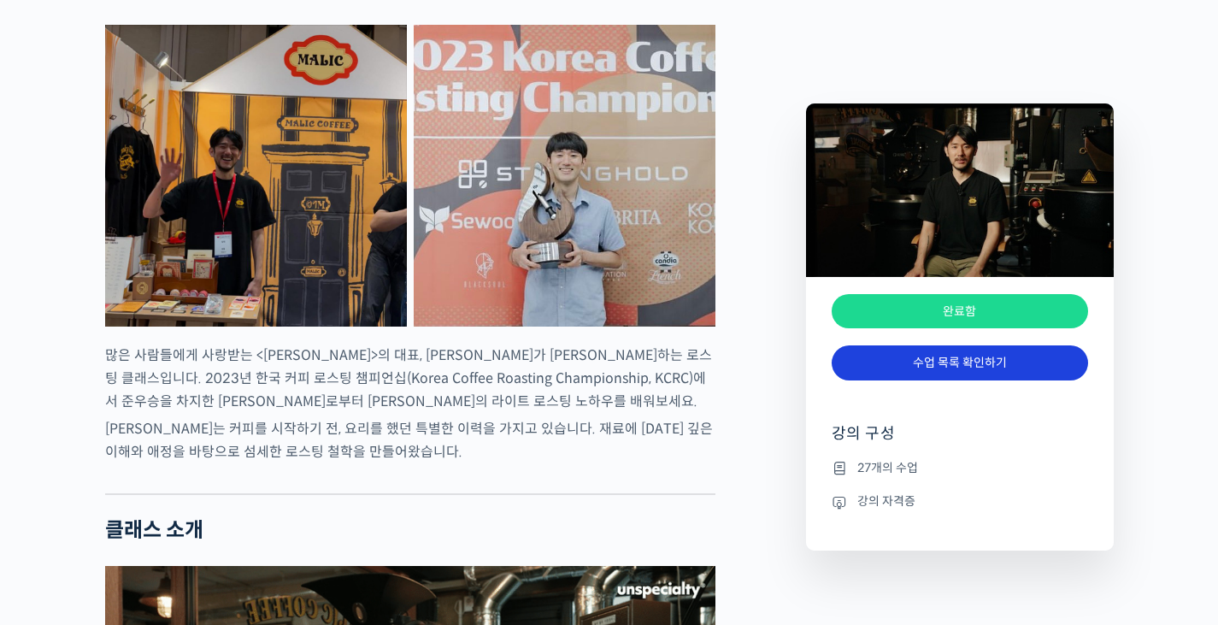
scroll to position [285, 0]
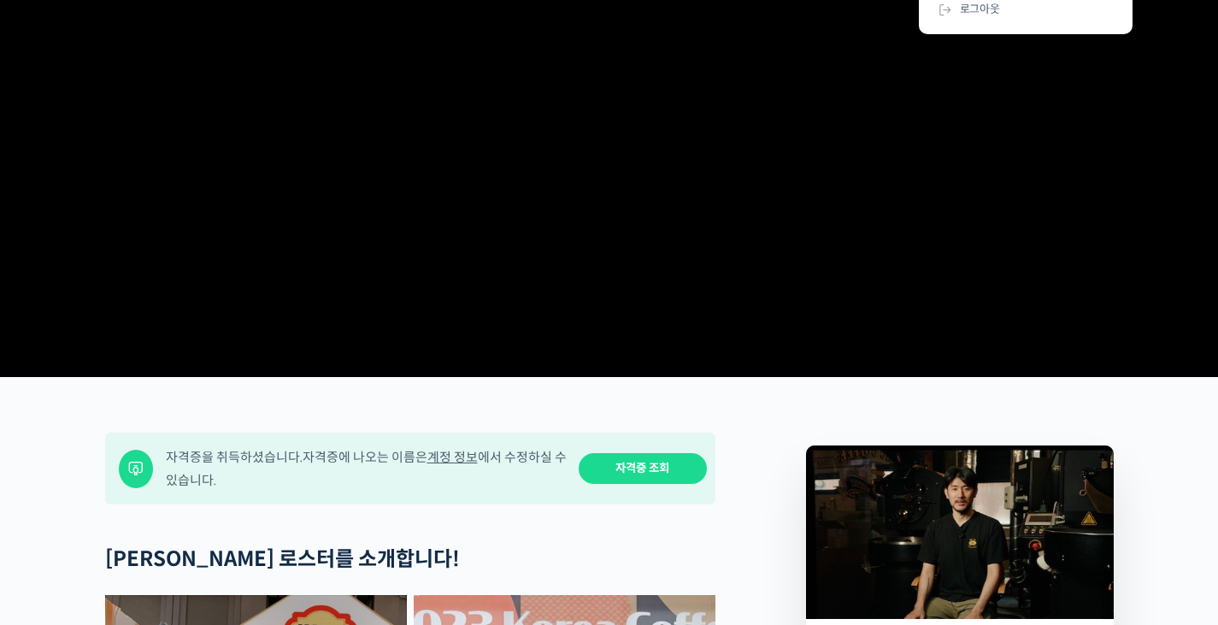
click at [658, 485] on link "자격증 조회" at bounding box center [643, 469] width 128 height 32
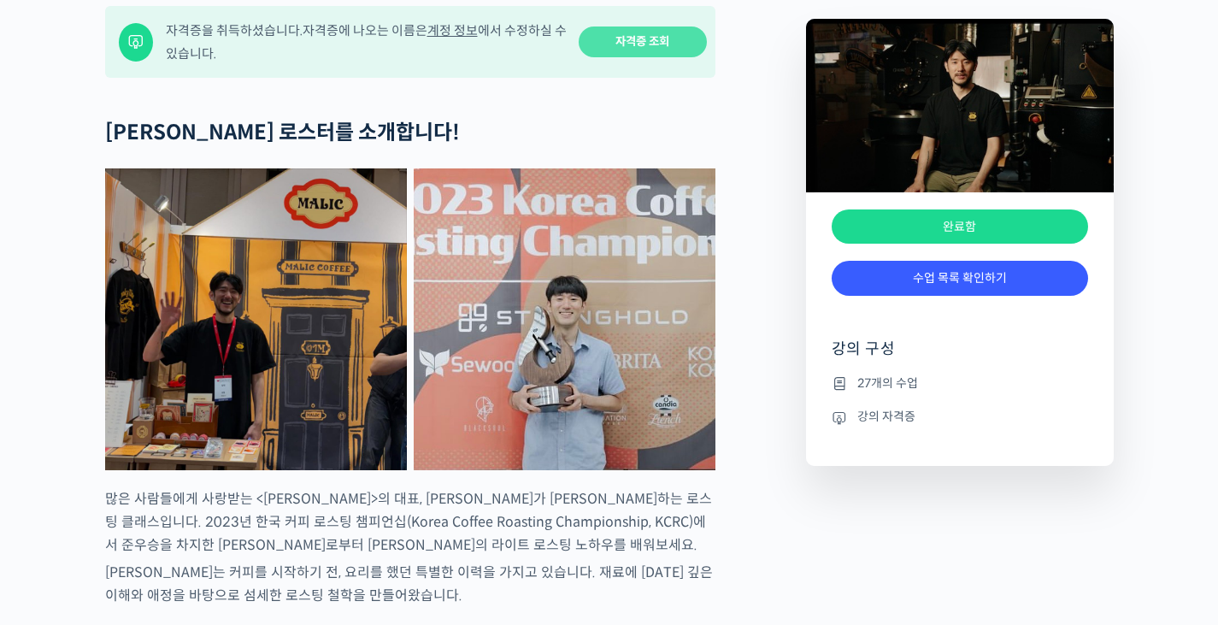
scroll to position [855, 0]
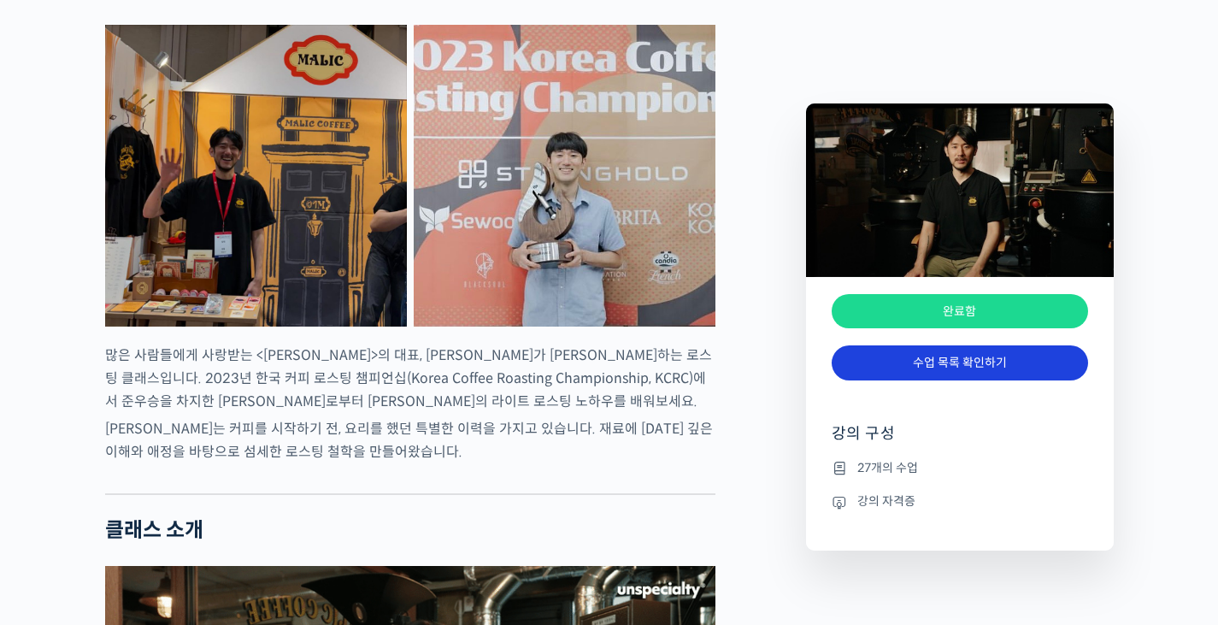
click at [984, 368] on link "수업 목록 확인하기" at bounding box center [960, 362] width 256 height 35
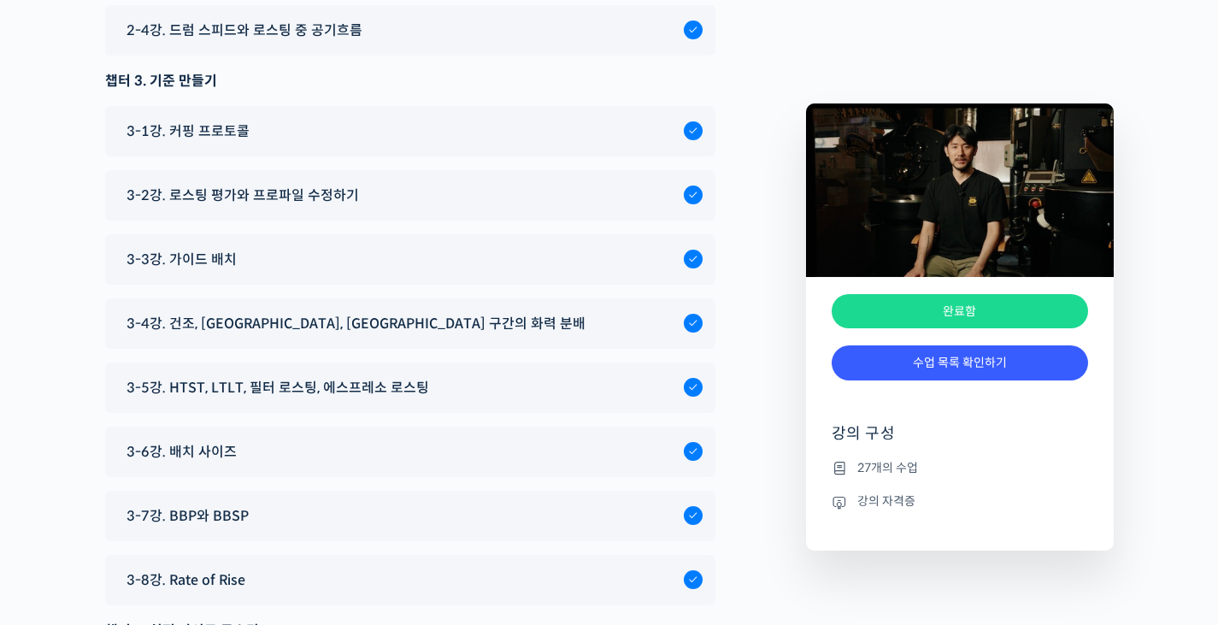
scroll to position [7365, 0]
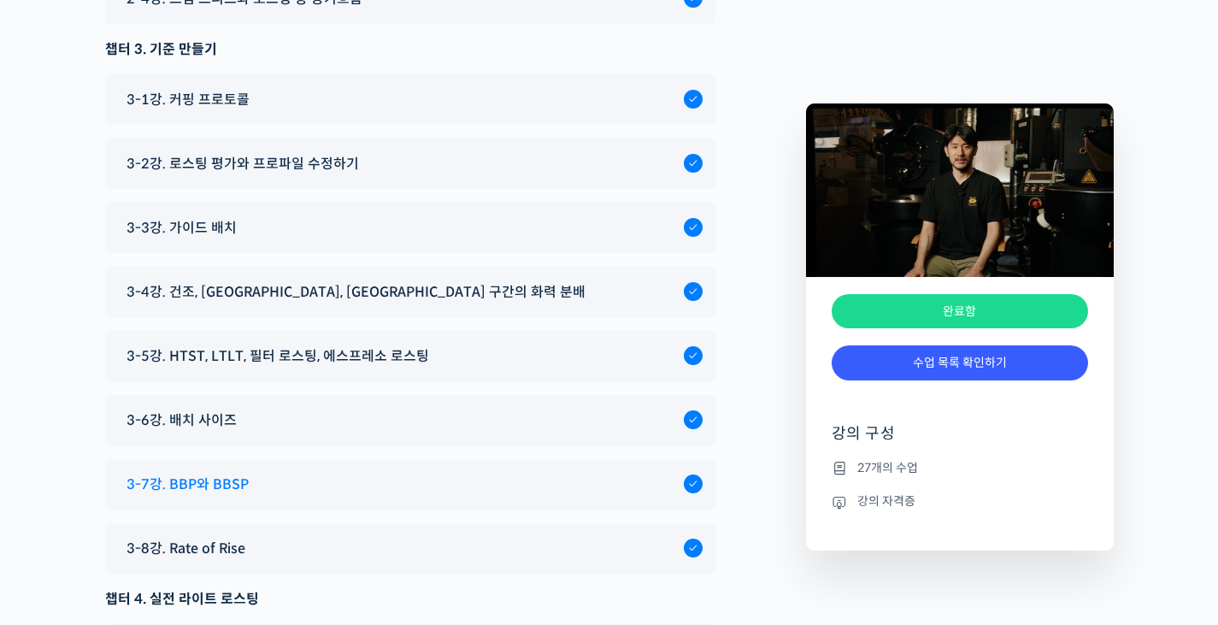
click at [217, 496] on span "3-7강. BBP와 BBSP" at bounding box center [188, 484] width 122 height 23
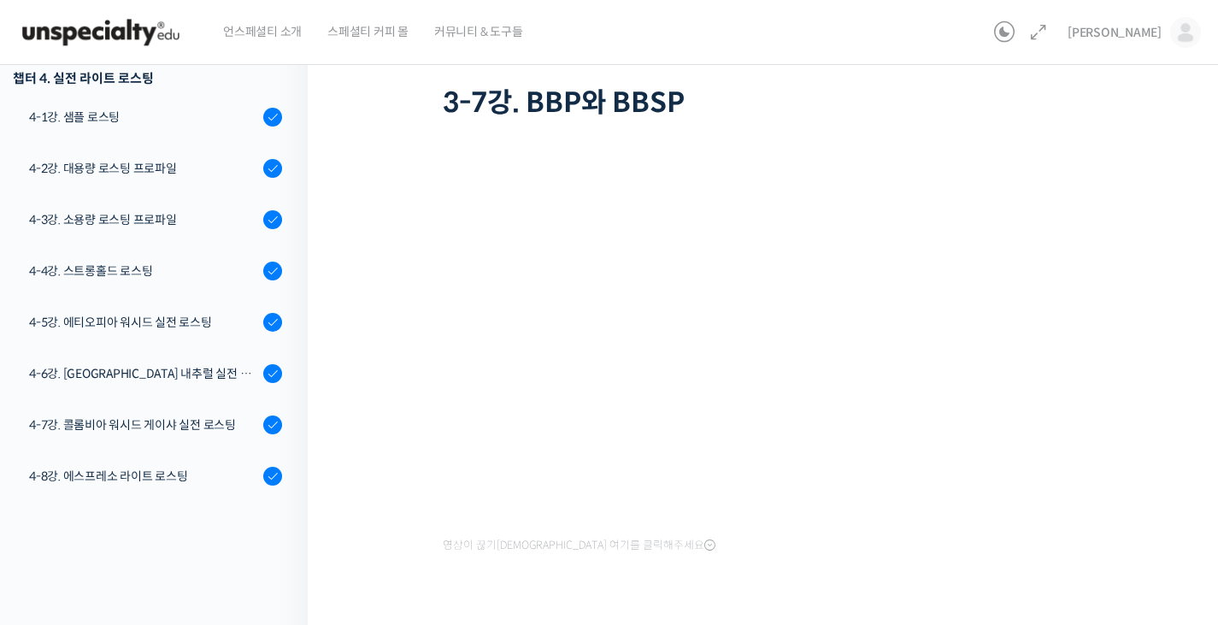
scroll to position [150, 0]
